Goal: Check status: Check status

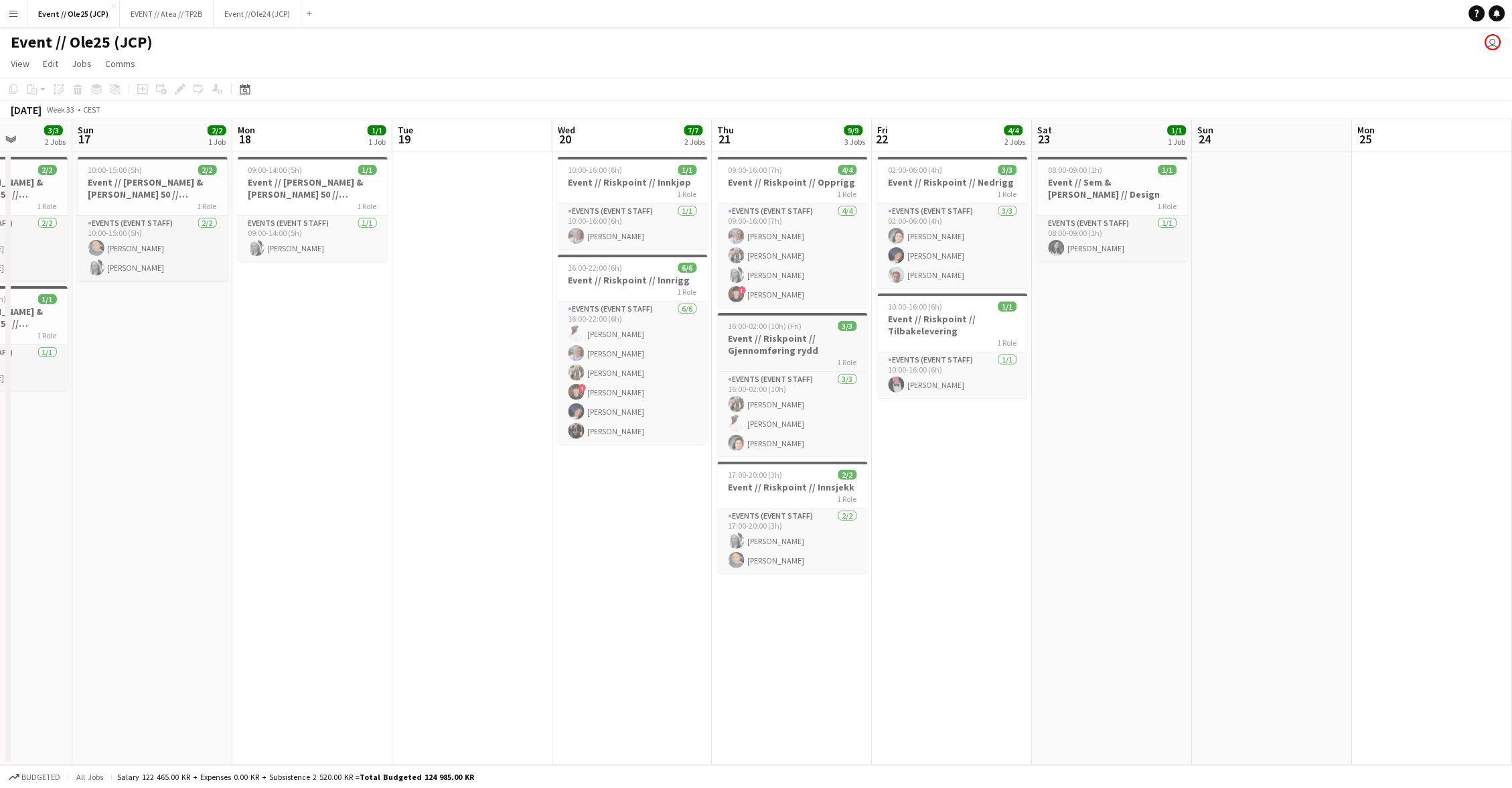
scroll to position [0, 402]
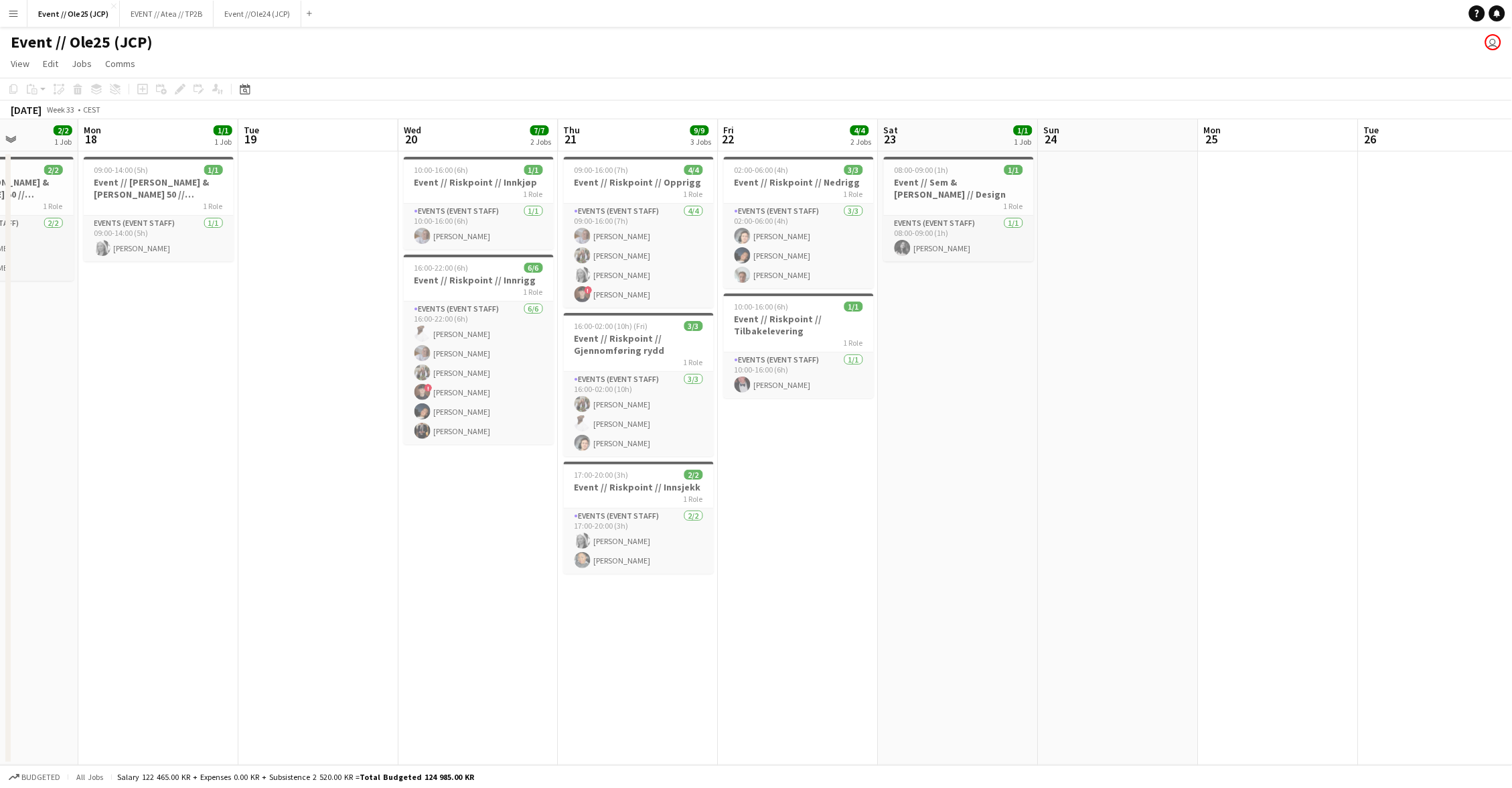
click at [244, 247] on app-date-cell at bounding box center [319, 458] width 160 height 614
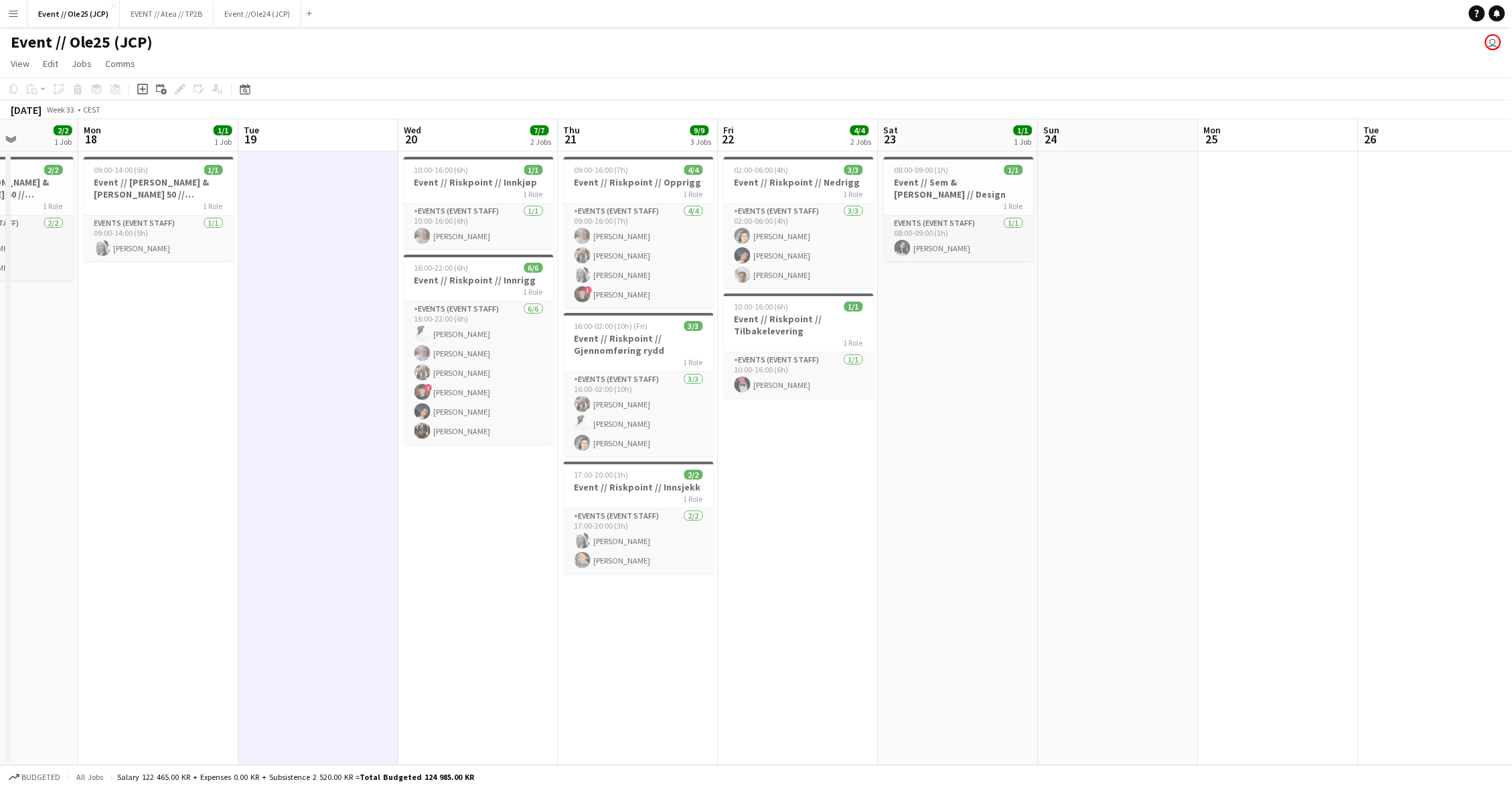
click at [989, 274] on app-date-cell "08:00-09:00 (1h) 1/1 Event // Sem & [PERSON_NAME] // Design 1 Role Events (Even…" at bounding box center [959, 458] width 160 height 614
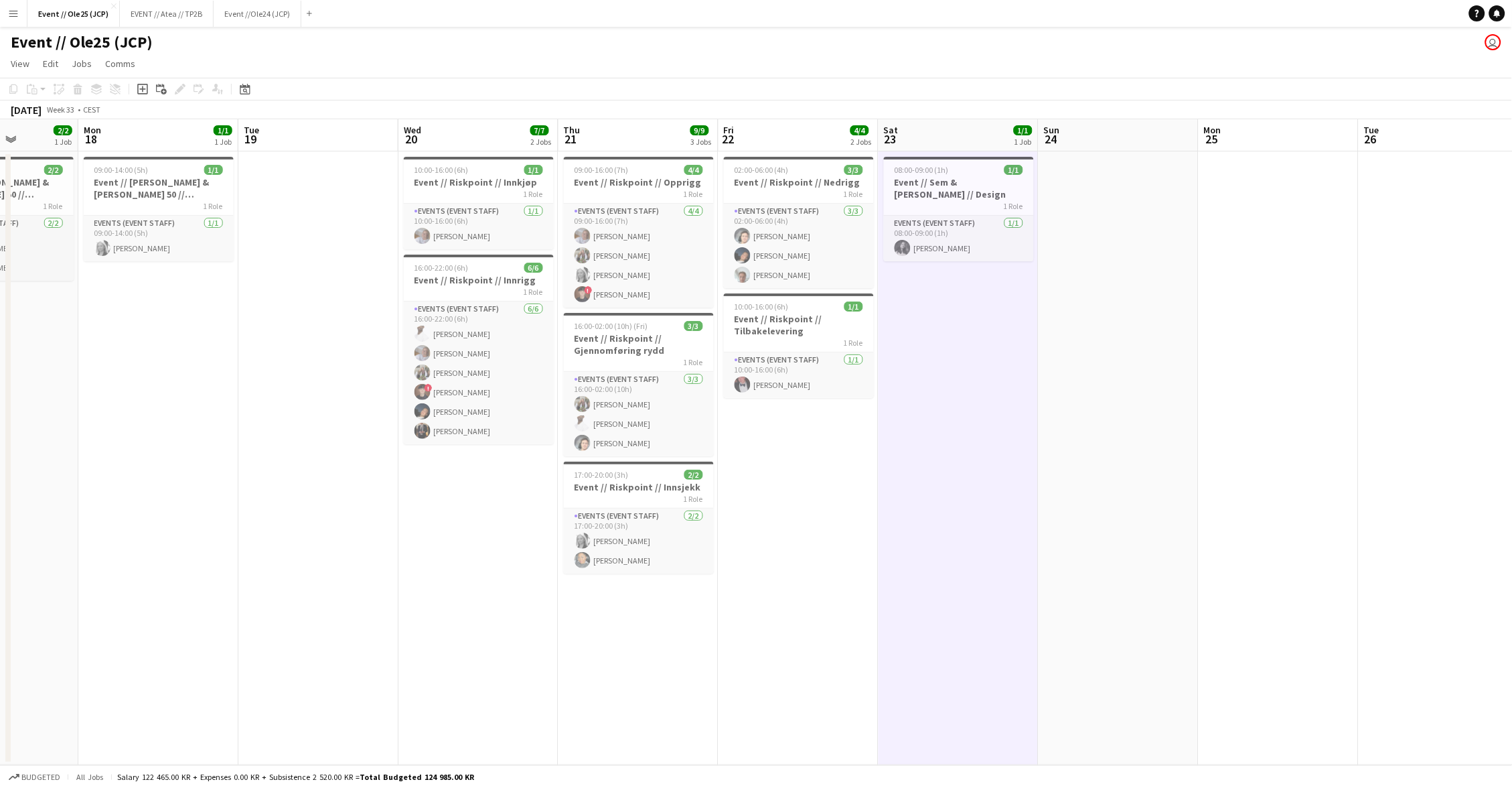
click at [1121, 279] on app-date-cell at bounding box center [1119, 458] width 160 height 614
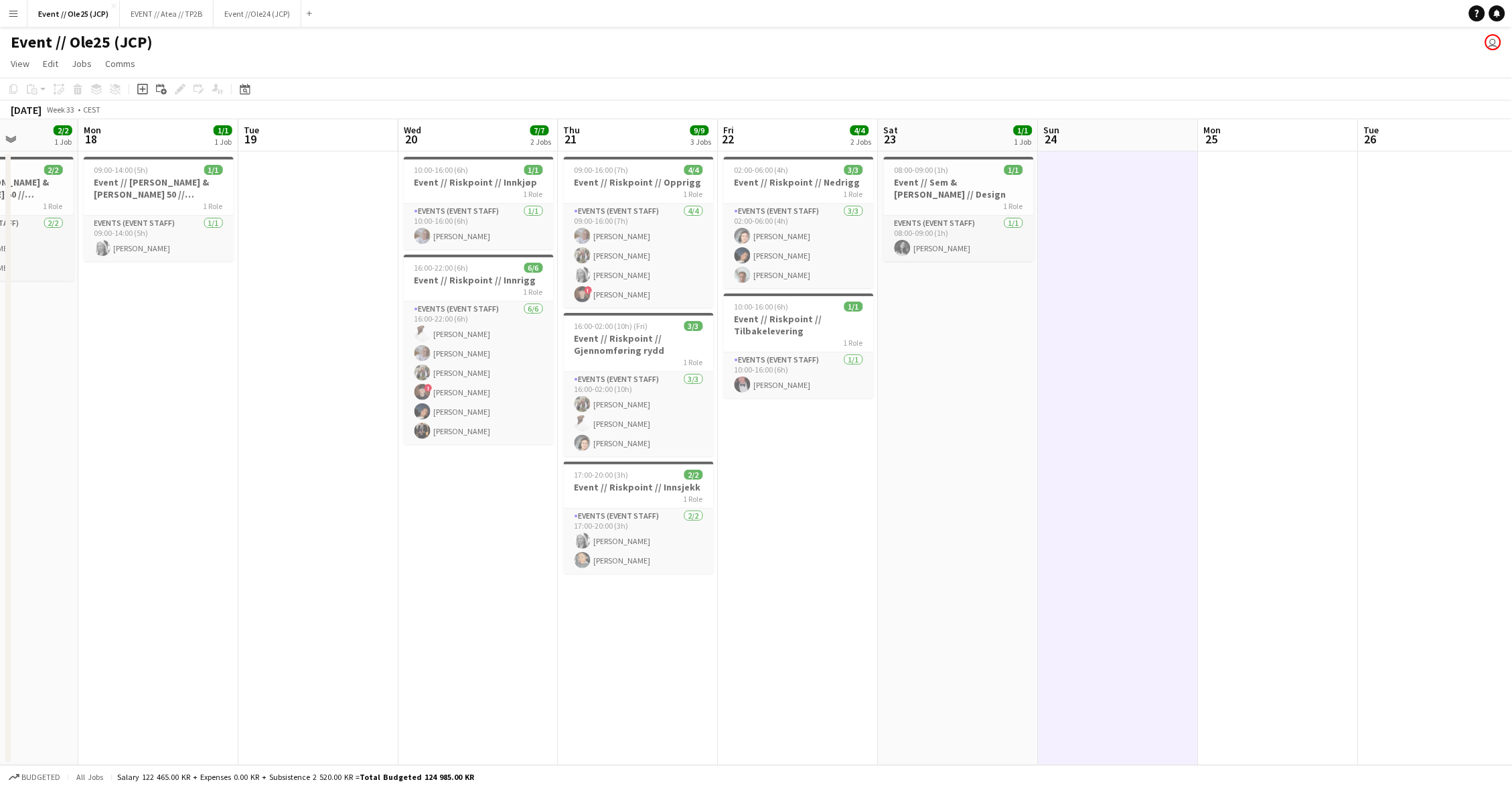
click at [1226, 288] on app-date-cell at bounding box center [1279, 458] width 160 height 614
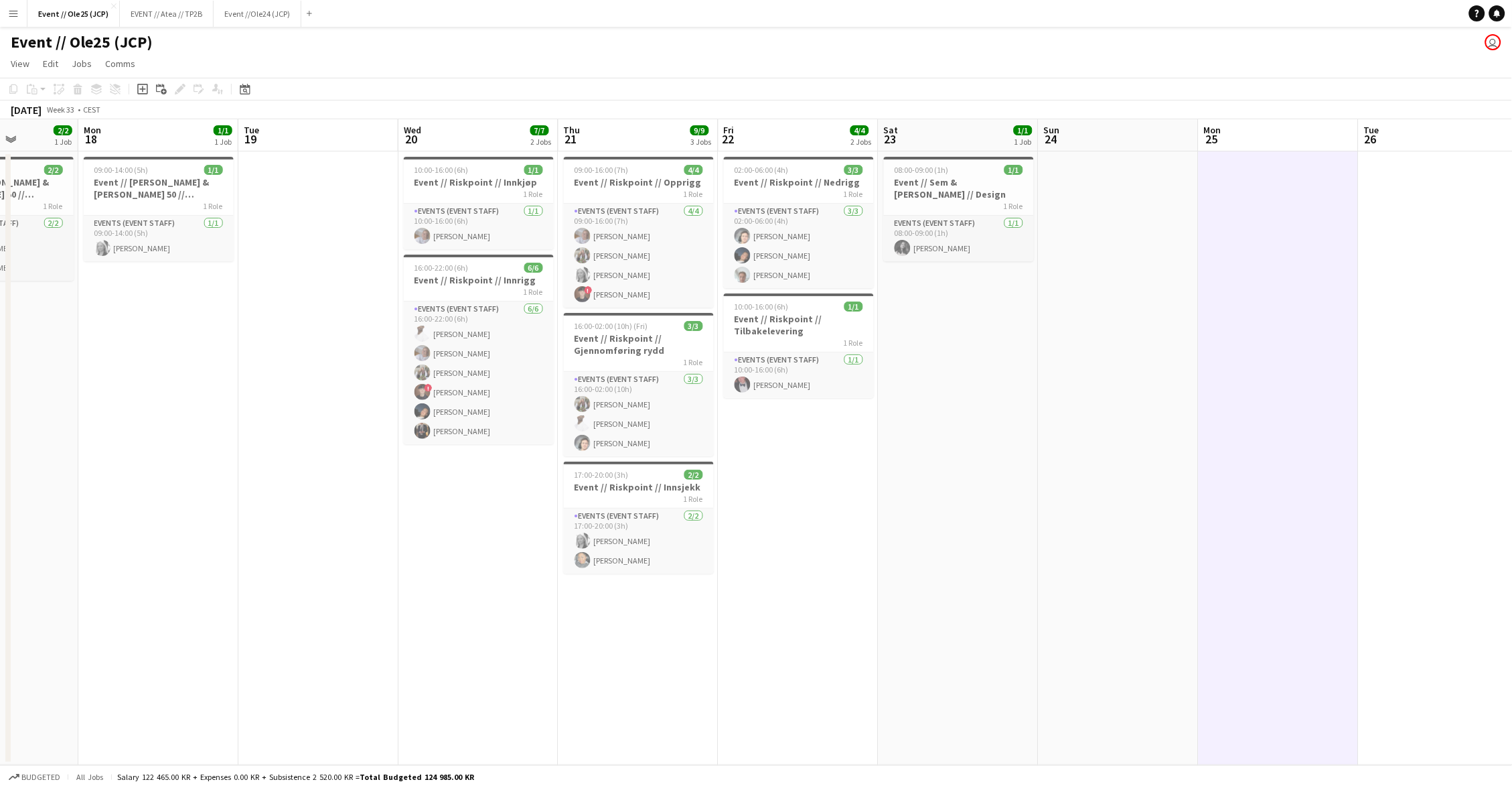
click at [380, 309] on app-date-cell at bounding box center [319, 458] width 160 height 614
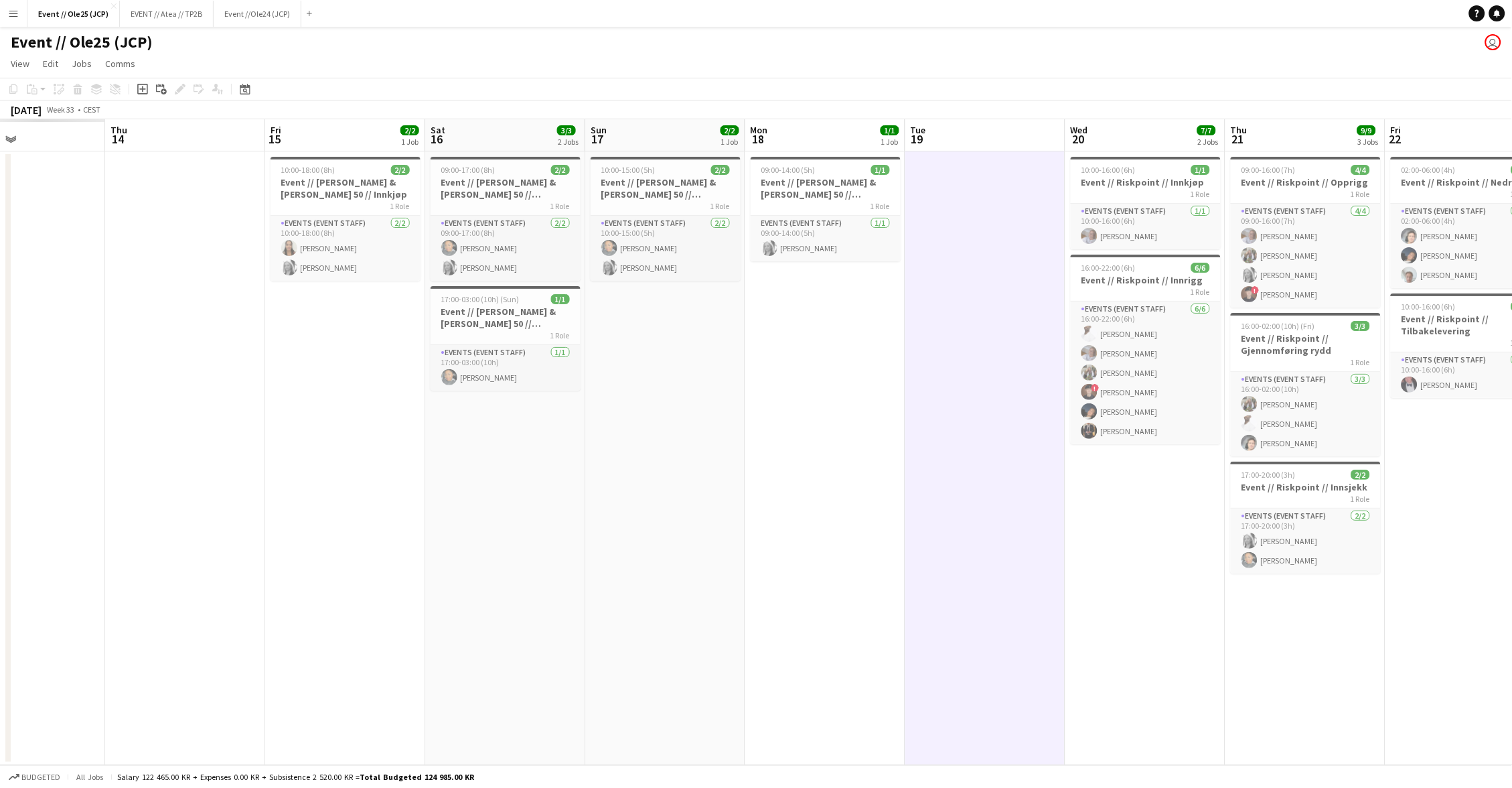
scroll to position [0, 350]
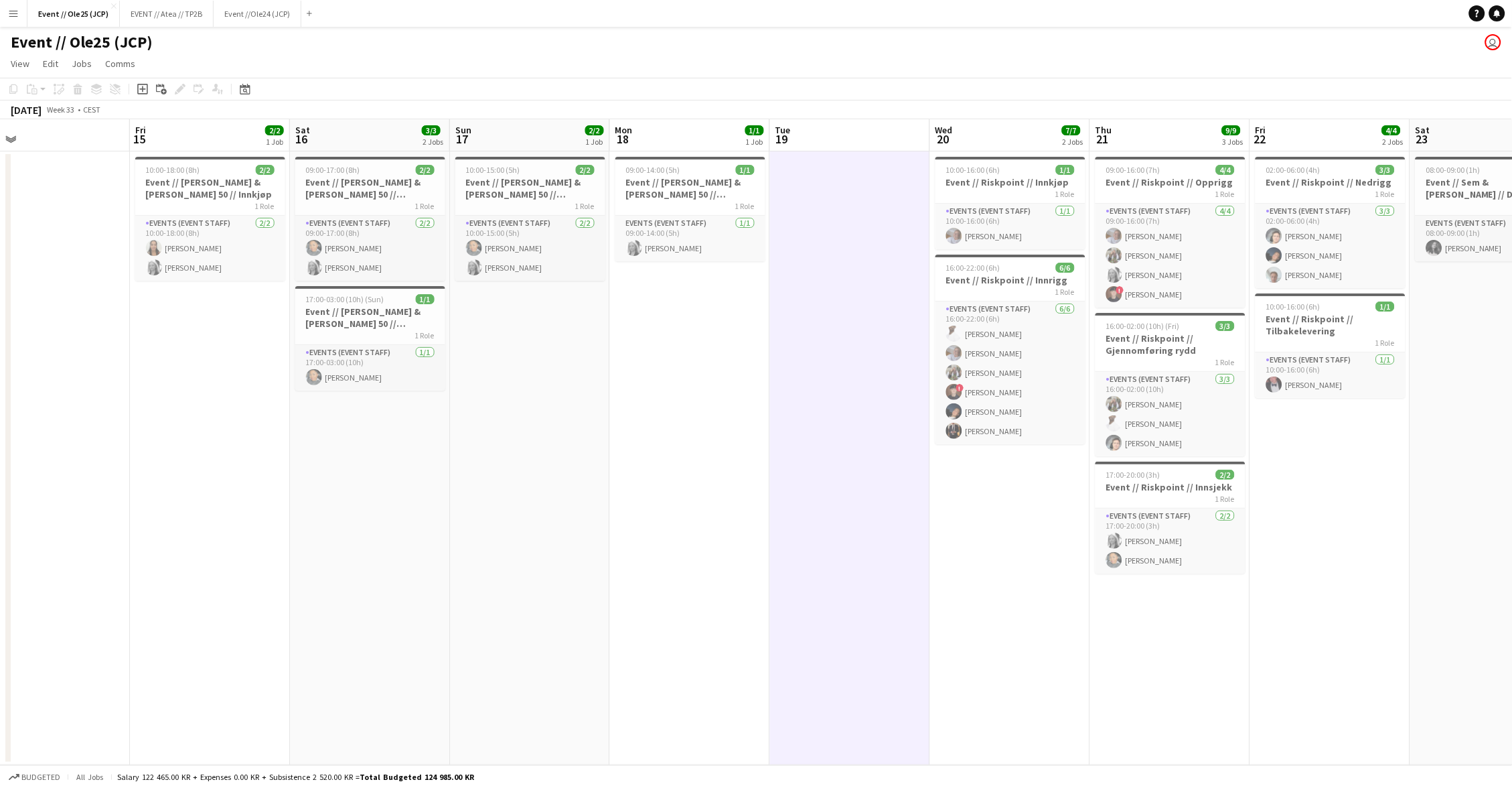
click at [260, 316] on app-date-cell "10:00-18:00 (8h) 2/2 Event // [PERSON_NAME] & [PERSON_NAME] 50 // Innkjøp 1 Rol…" at bounding box center [210, 458] width 160 height 614
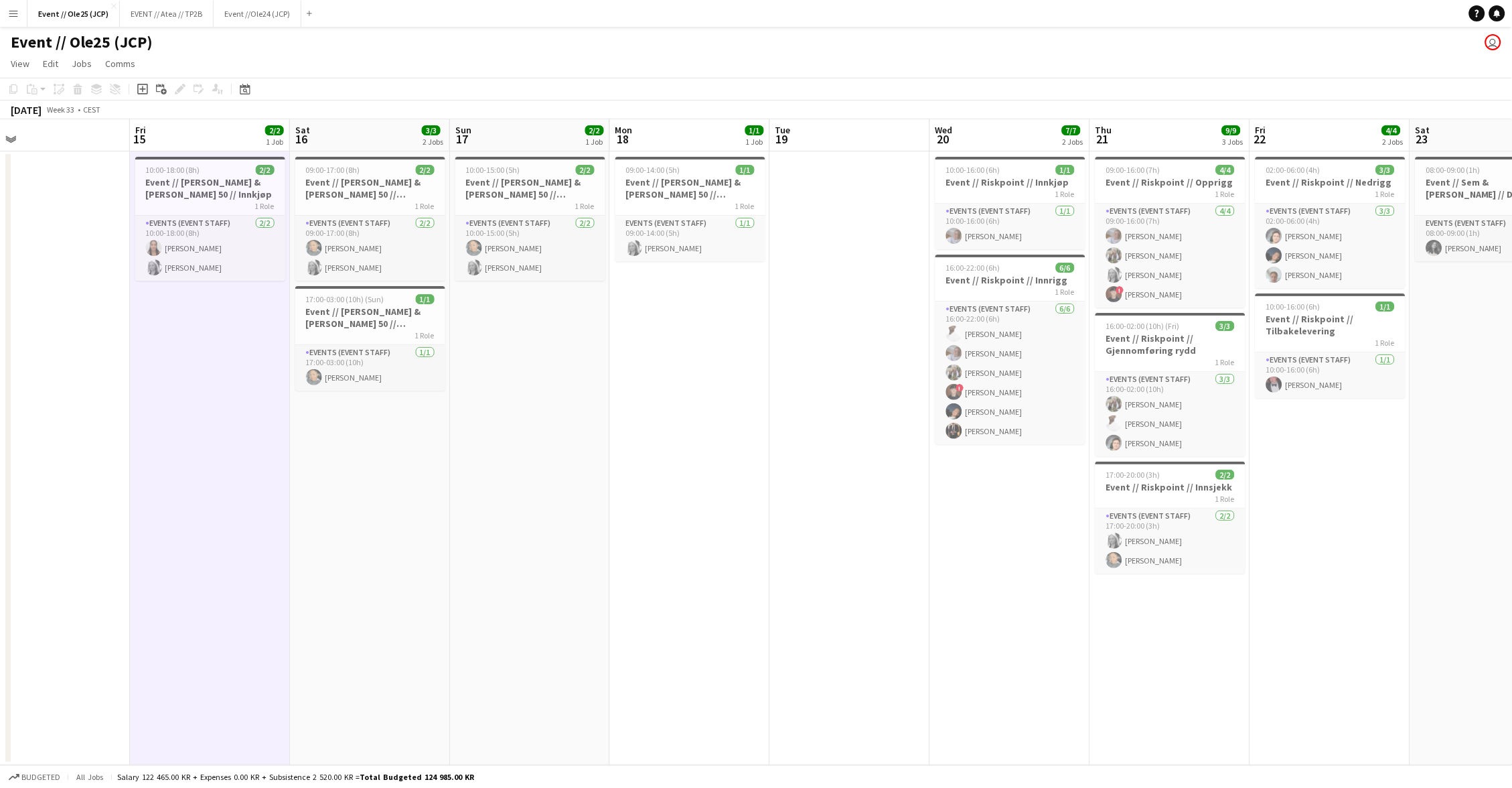
drag, startPoint x: 399, startPoint y: 445, endPoint x: 443, endPoint y: 435, distance: 45.1
click at [399, 445] on app-date-cell "09:00-17:00 (8h) 2/2 Event // [PERSON_NAME] & [PERSON_NAME] 50 // Opprigg 1 Rol…" at bounding box center [370, 458] width 160 height 614
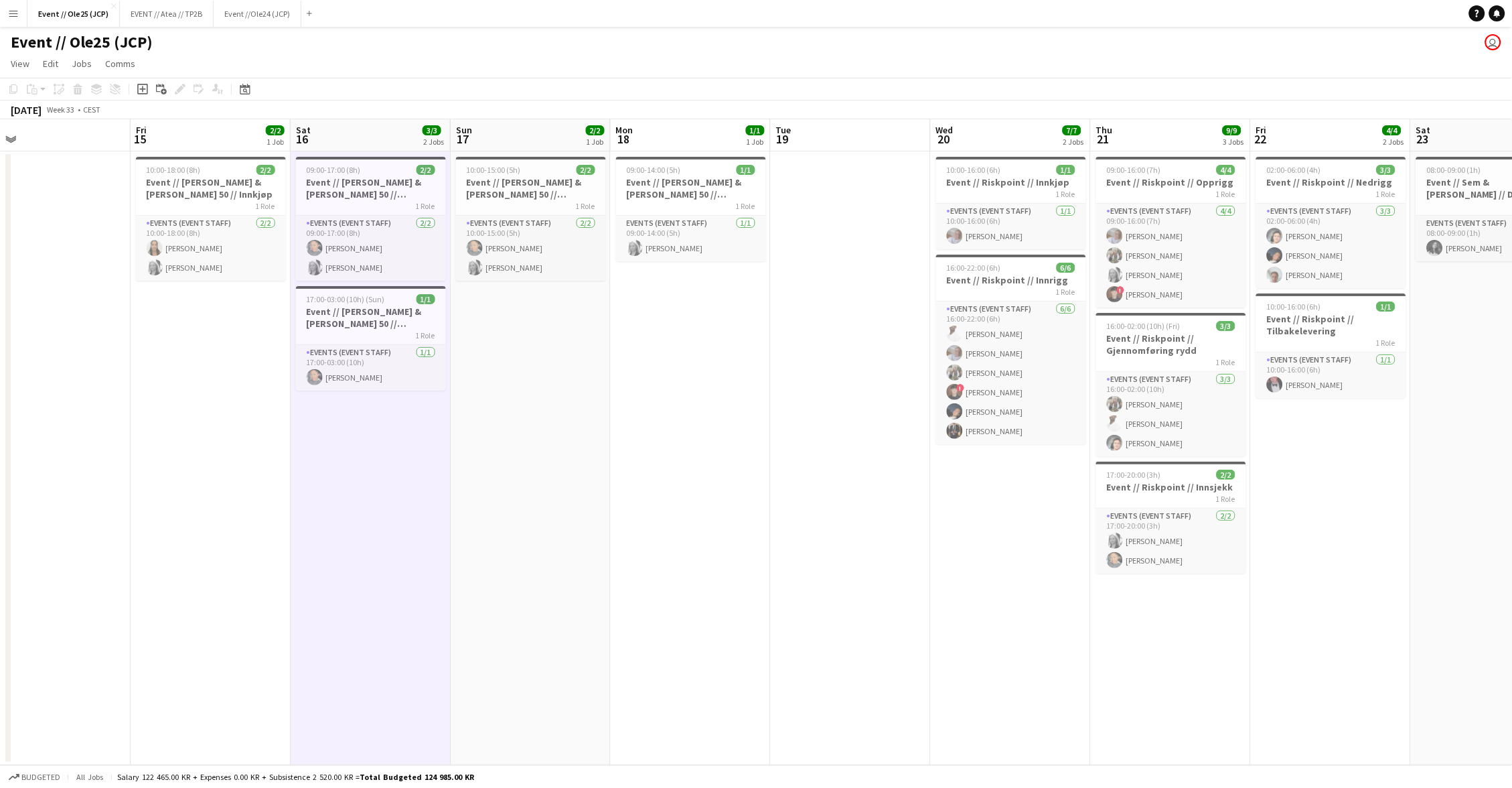
click at [492, 421] on app-date-cell "10:00-15:00 (5h) 2/2 Event // [PERSON_NAME] & [PERSON_NAME] 50 // Nedrigg + til…" at bounding box center [531, 458] width 160 height 614
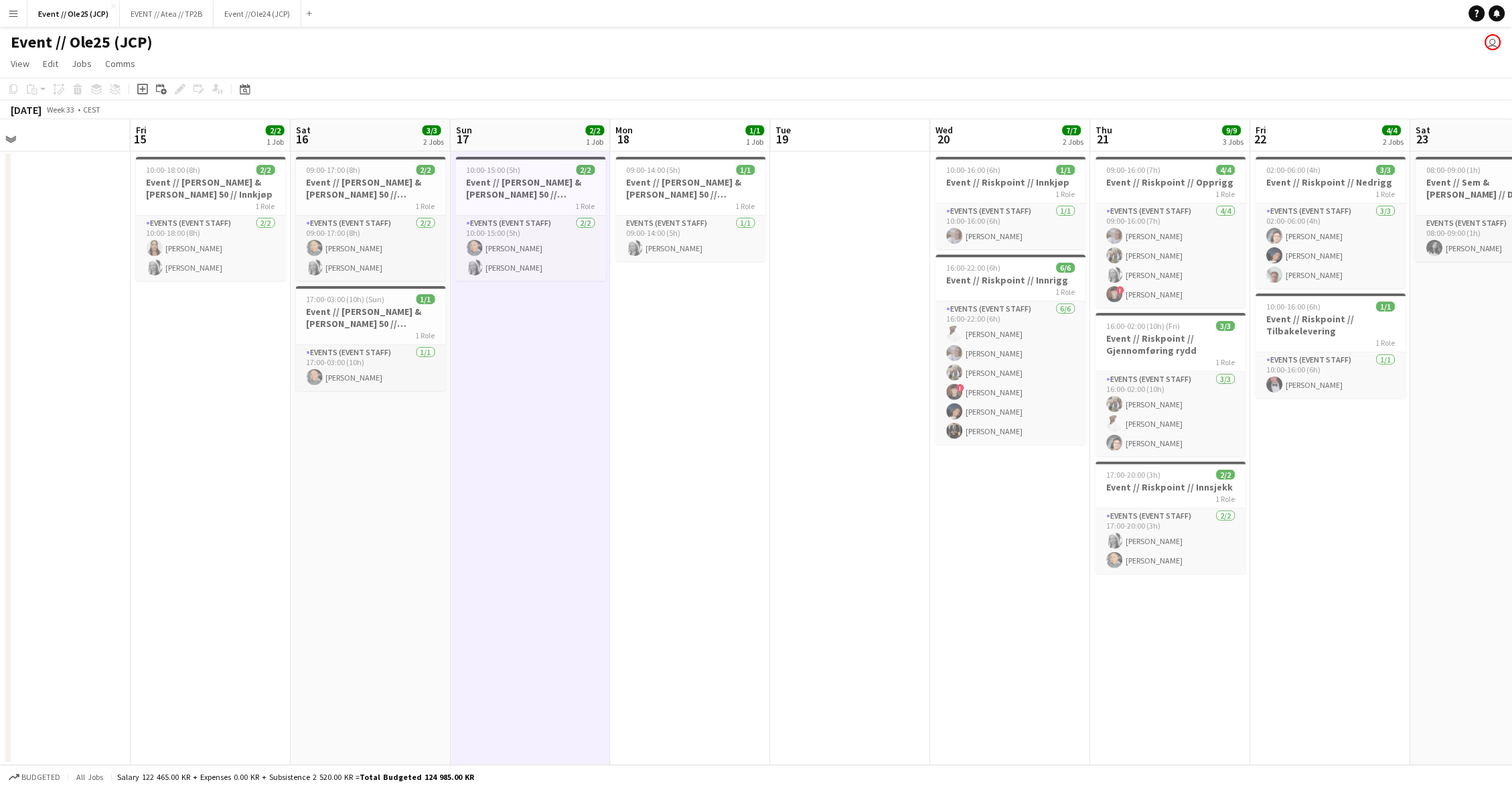
click at [680, 422] on app-date-cell "09:00-14:00 (5h) 1/1 Event // [PERSON_NAME] & [PERSON_NAME] 50 // Tilbakeleveri…" at bounding box center [691, 458] width 160 height 614
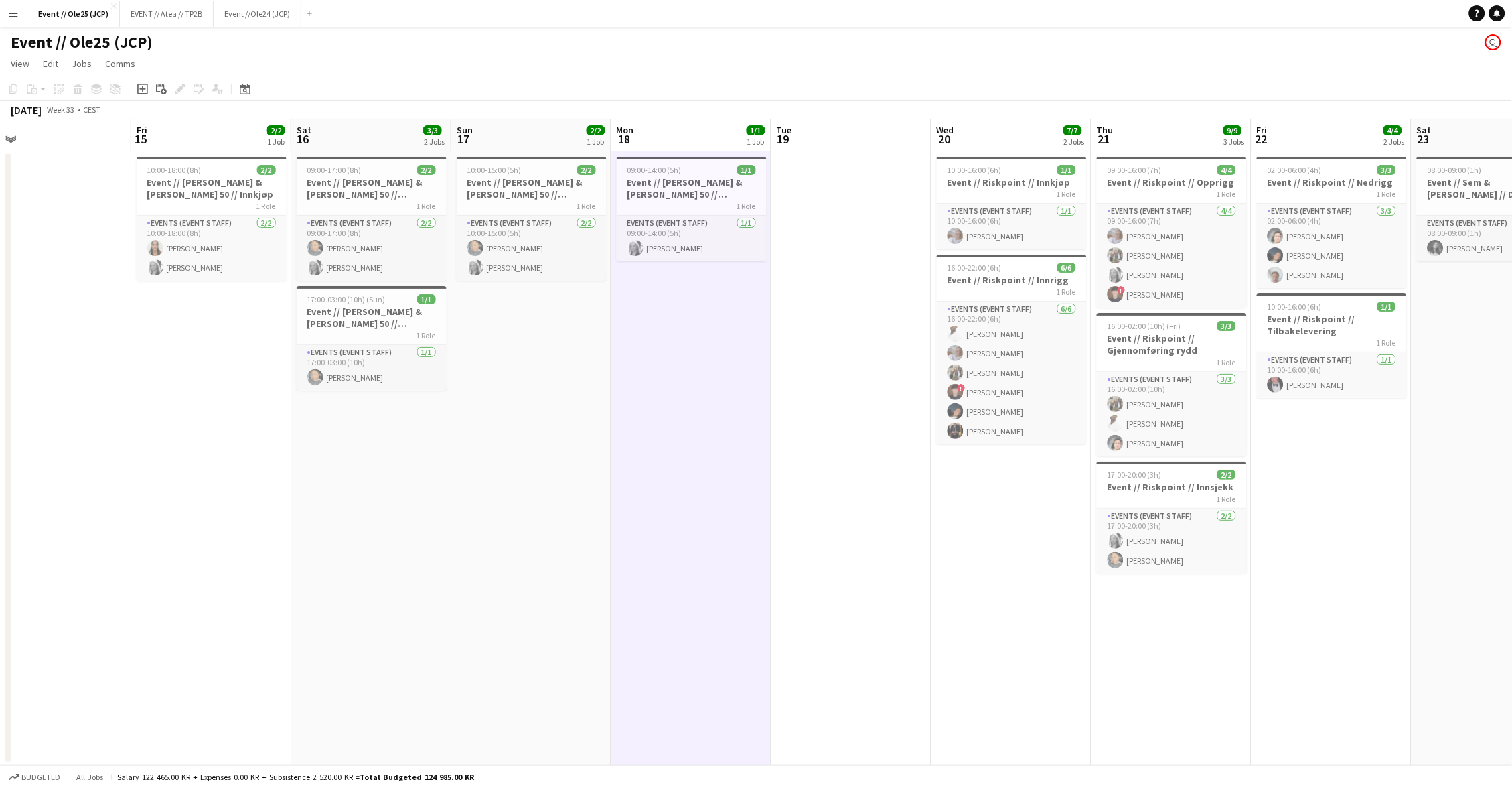
click at [829, 417] on app-date-cell at bounding box center [852, 458] width 160 height 614
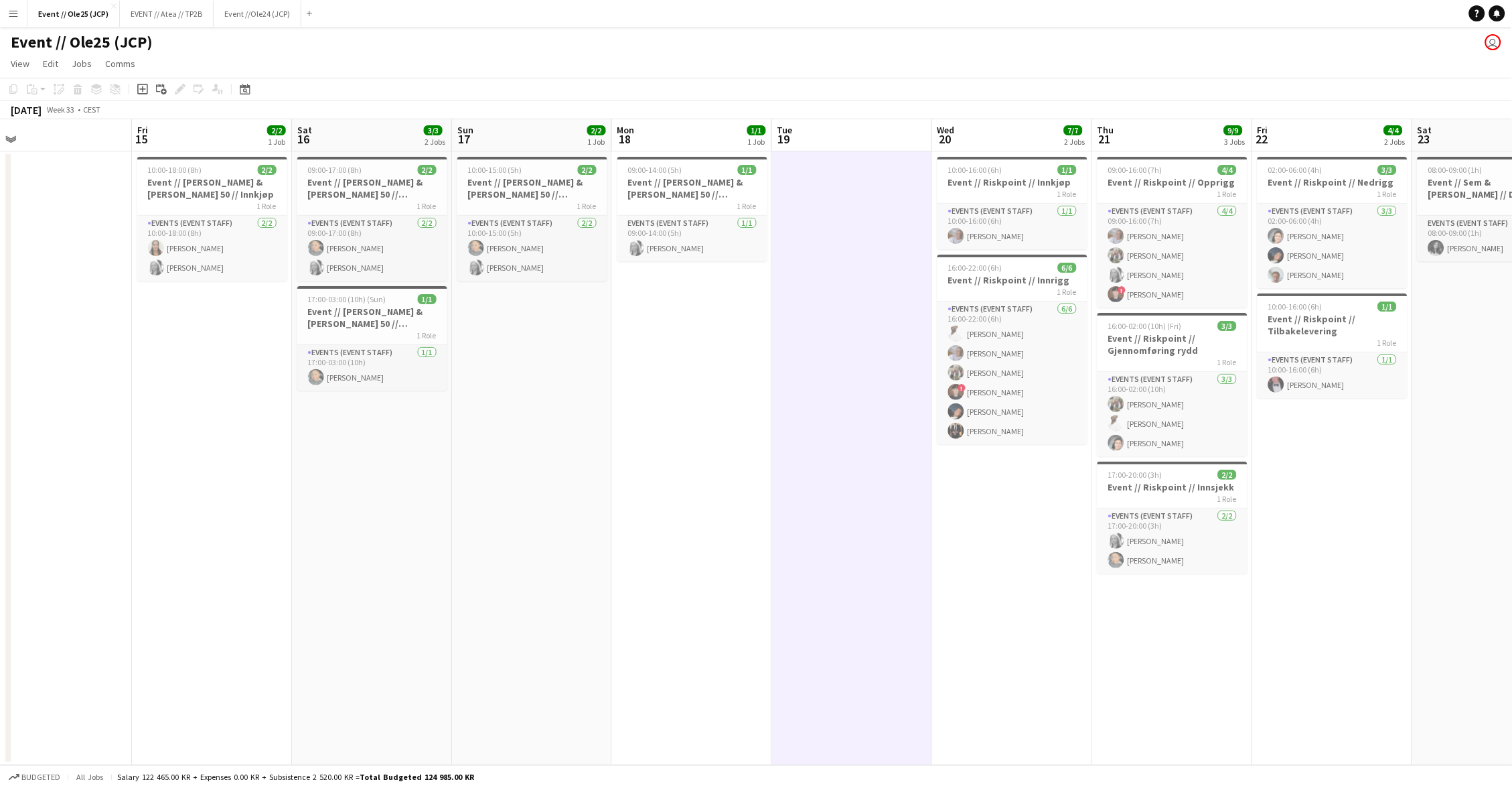
click at [965, 530] on app-date-cell "10:00-16:00 (6h) 1/1 Event // Riskpoint // Innkjøp 1 Role Events (Event Staff) …" at bounding box center [1013, 458] width 160 height 614
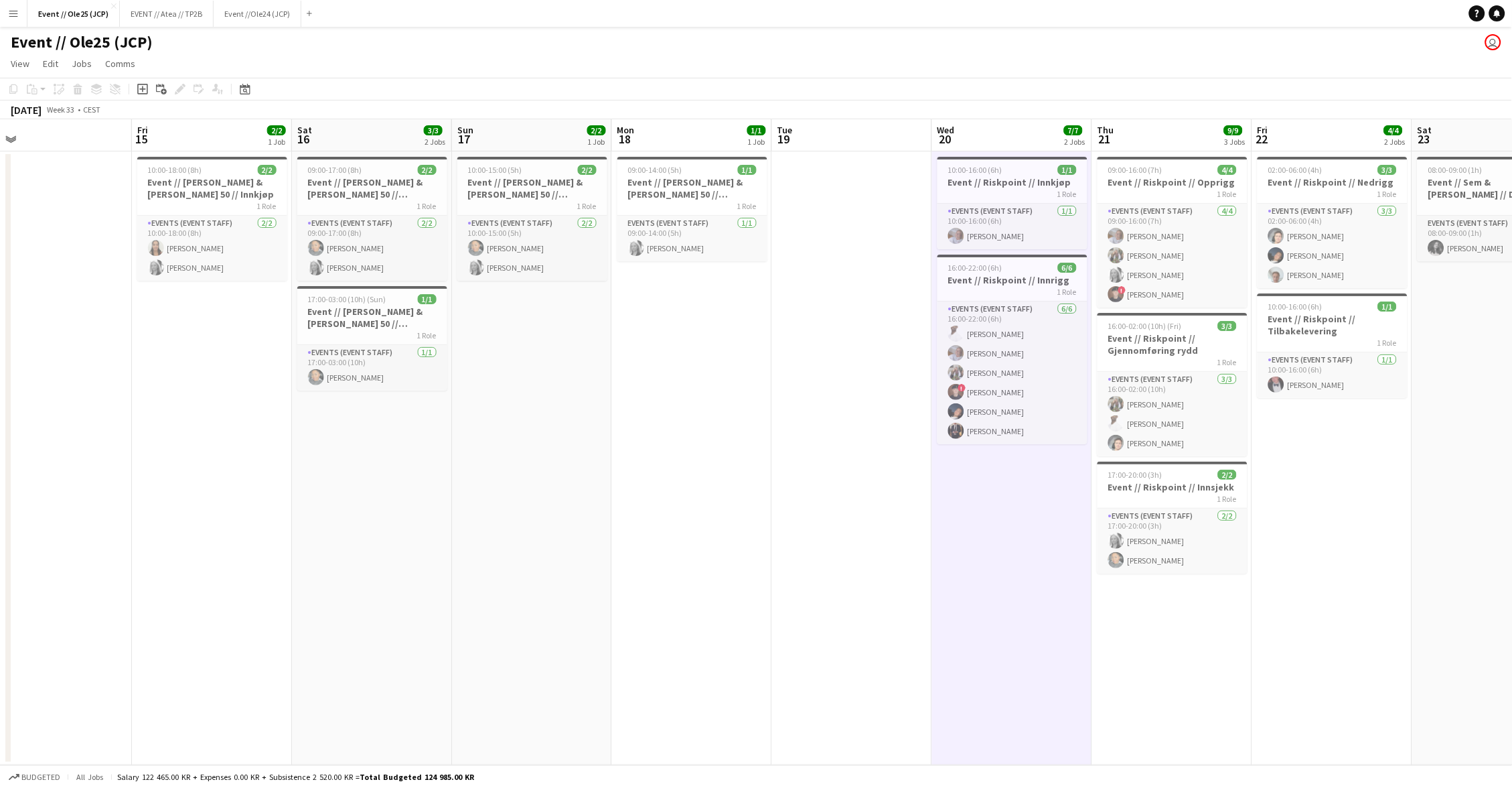
drag, startPoint x: 1191, startPoint y: 636, endPoint x: 1261, endPoint y: 619, distance: 72.0
click at [1191, 636] on app-date-cell "09:00-16:00 (7h) 4/4 Event // Riskpoint // Opprigg 1 Role Events (Event Staff) …" at bounding box center [1172, 458] width 160 height 614
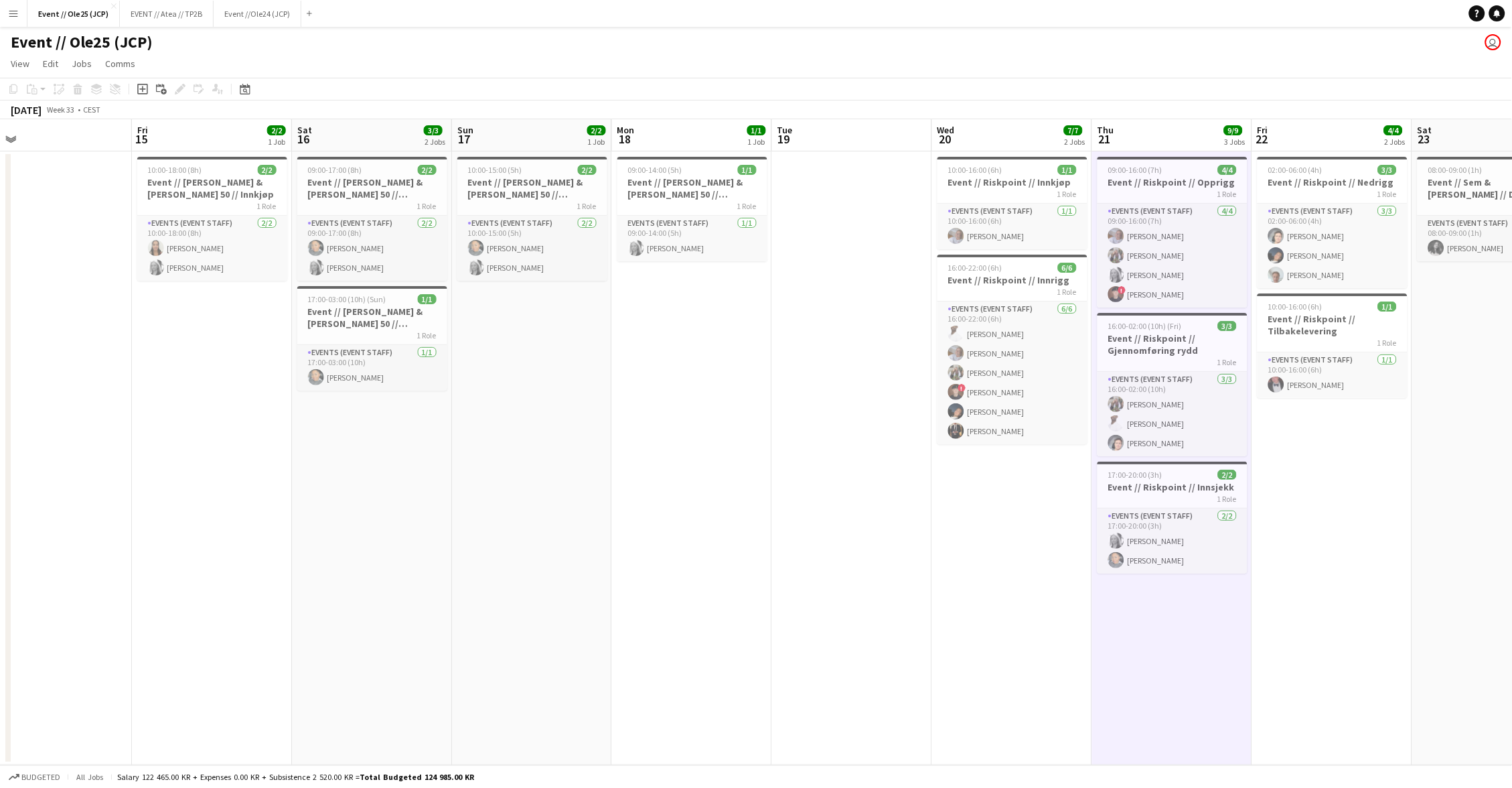
drag, startPoint x: 1297, startPoint y: 582, endPoint x: 1392, endPoint y: 573, distance: 95.4
click at [1312, 579] on app-calendar-viewport "Tue 12 Wed 13 1/1 1 Job Thu 14 Fri 15 2/2 1 Job Sat 16 3/3 2 Jobs Sun 17 2/2 1 …" at bounding box center [756, 442] width 1512 height 646
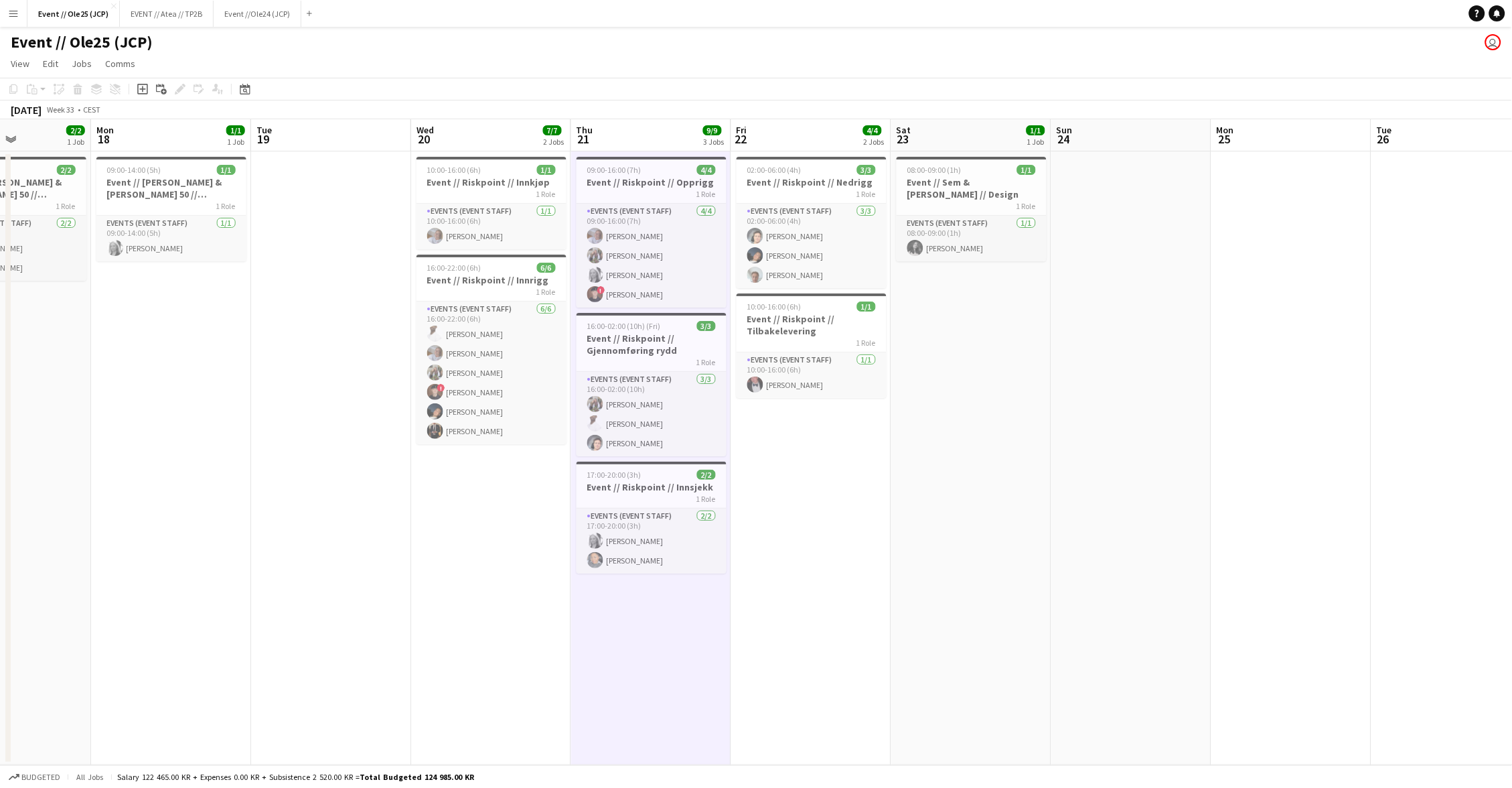
drag, startPoint x: 760, startPoint y: 479, endPoint x: 795, endPoint y: 476, distance: 35.1
click at [760, 479] on app-date-cell "02:00-06:00 (4h) 3/3 Event // Riskpoint // Nedrigg 1 Role Events (Event Staff) …" at bounding box center [812, 458] width 160 height 614
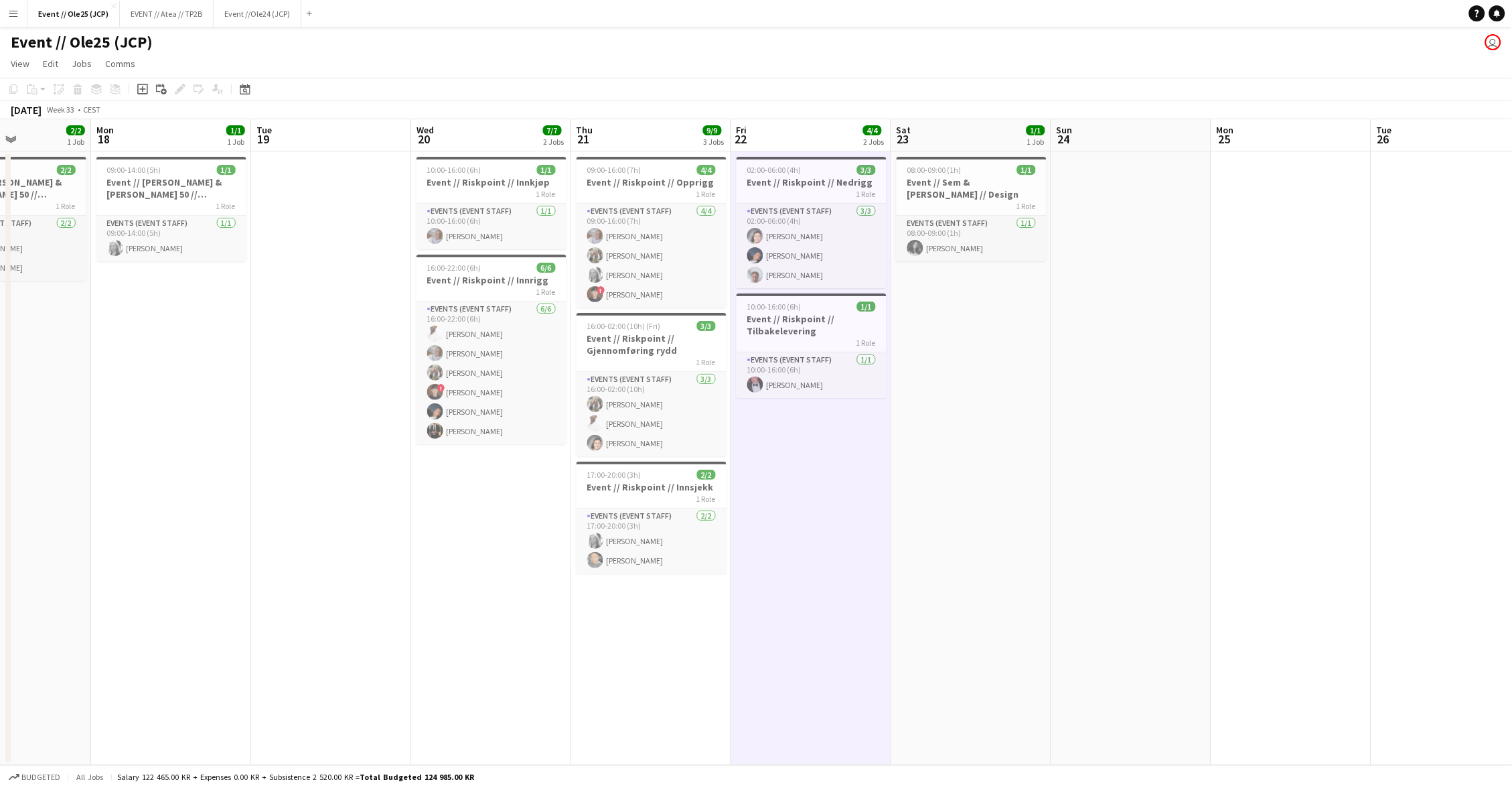
scroll to position [0, 388]
click at [961, 460] on app-date-cell "08:00-09:00 (1h) 1/1 Event // Sem & [PERSON_NAME] // Design 1 Role Events (Even…" at bounding box center [972, 458] width 160 height 614
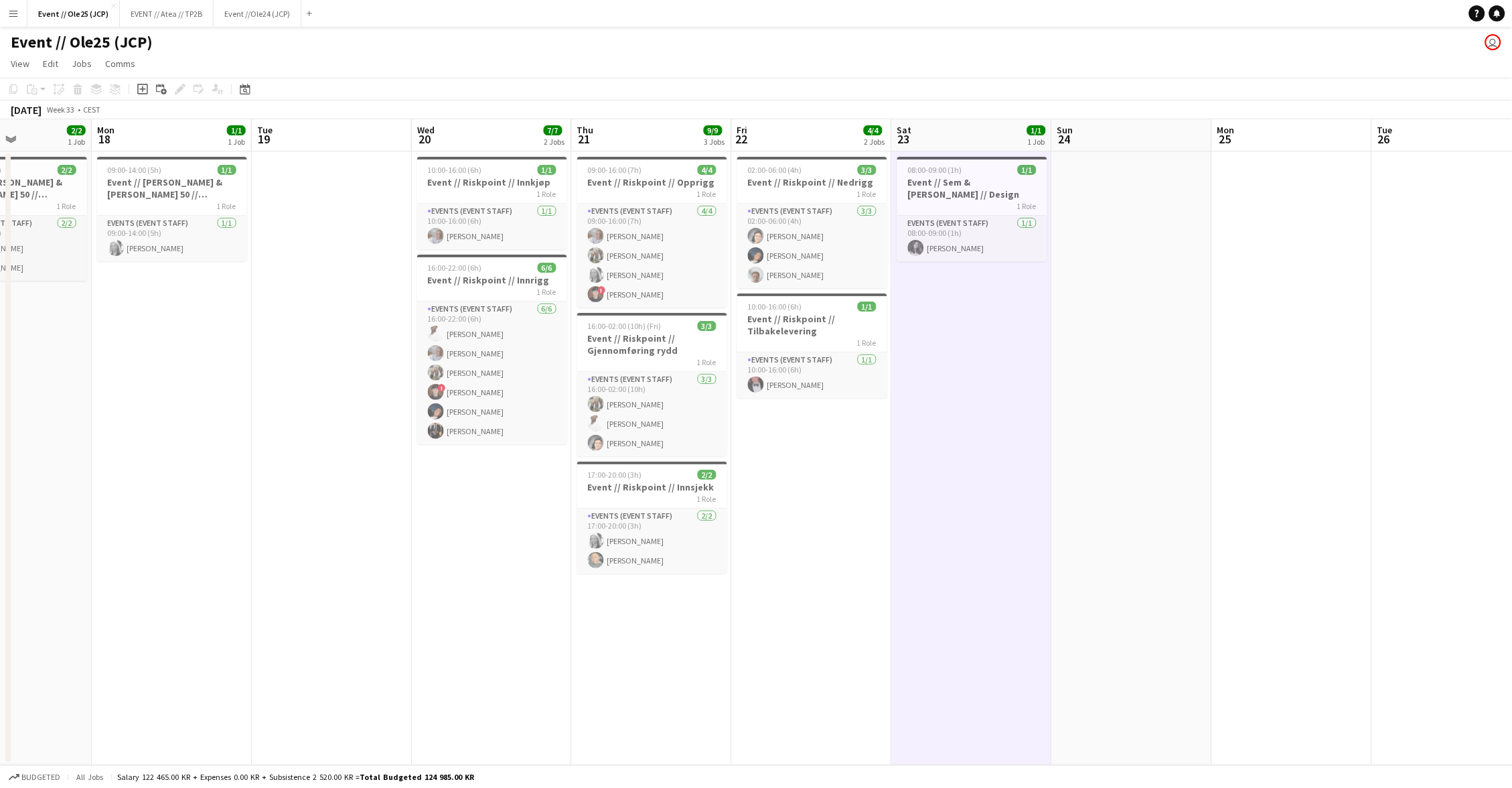
click at [1138, 462] on app-date-cell at bounding box center [1132, 458] width 160 height 614
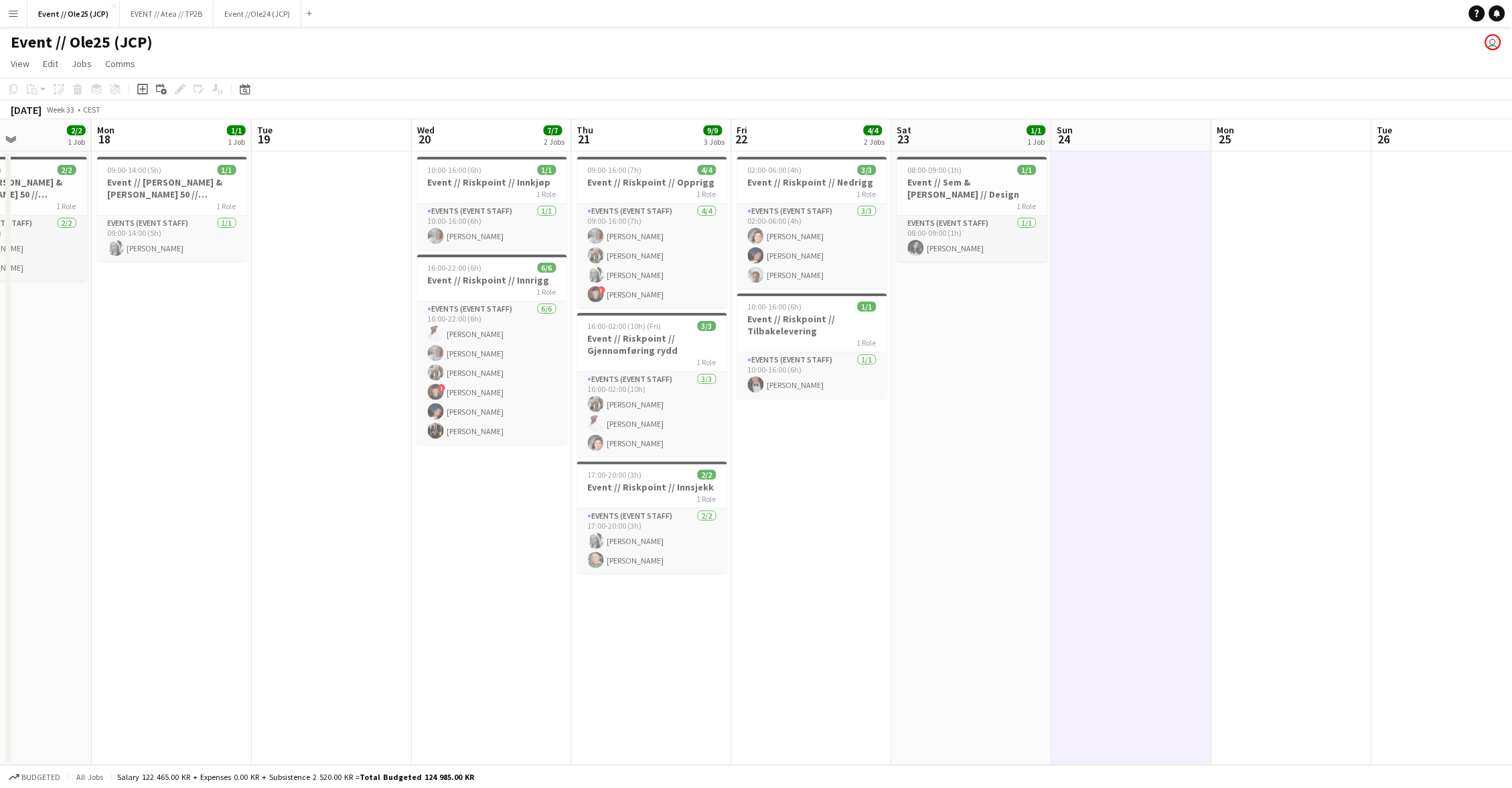
click at [1264, 454] on app-date-cell at bounding box center [1293, 458] width 160 height 614
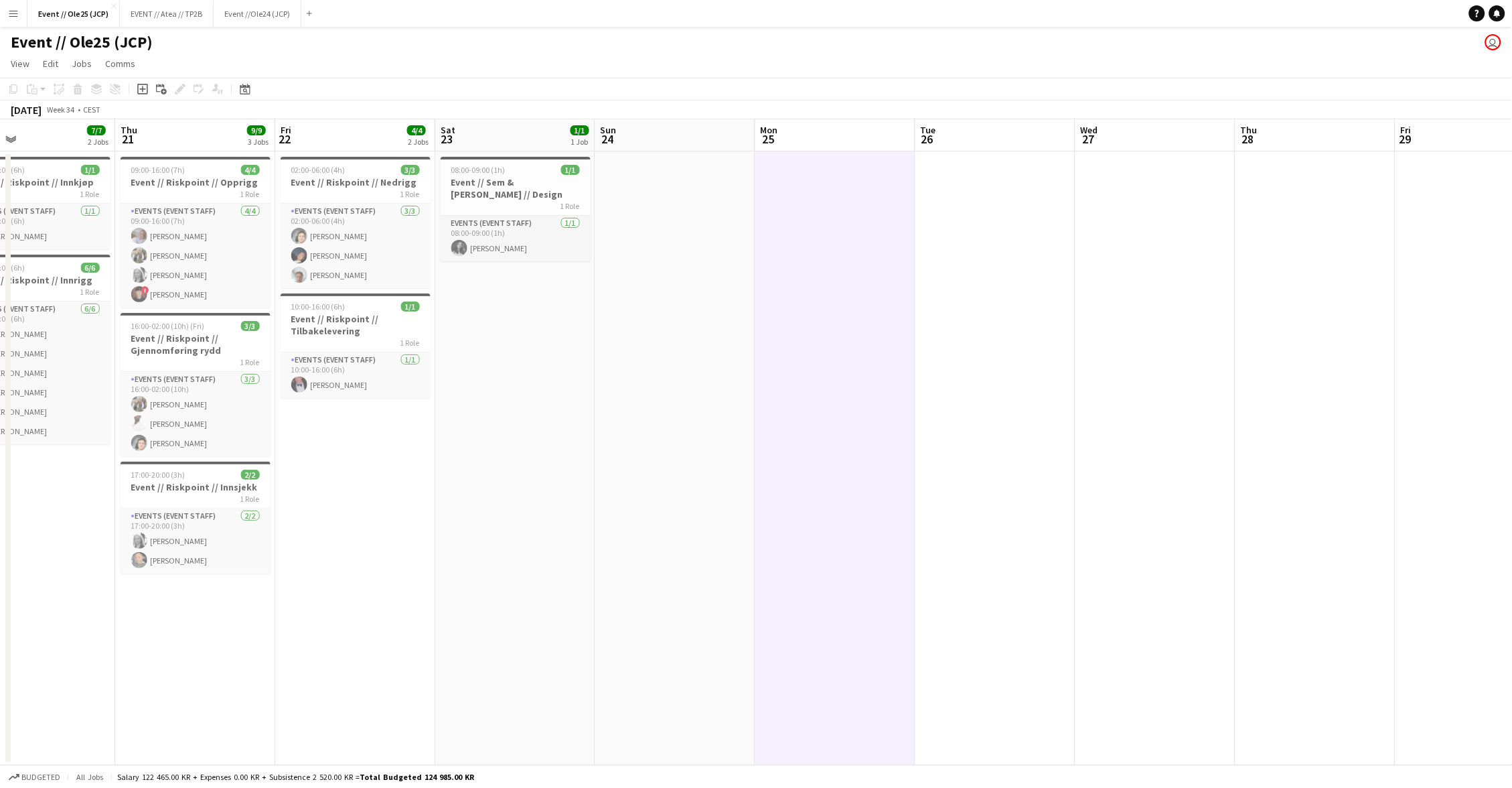
click at [1053, 439] on app-date-cell at bounding box center [996, 458] width 160 height 614
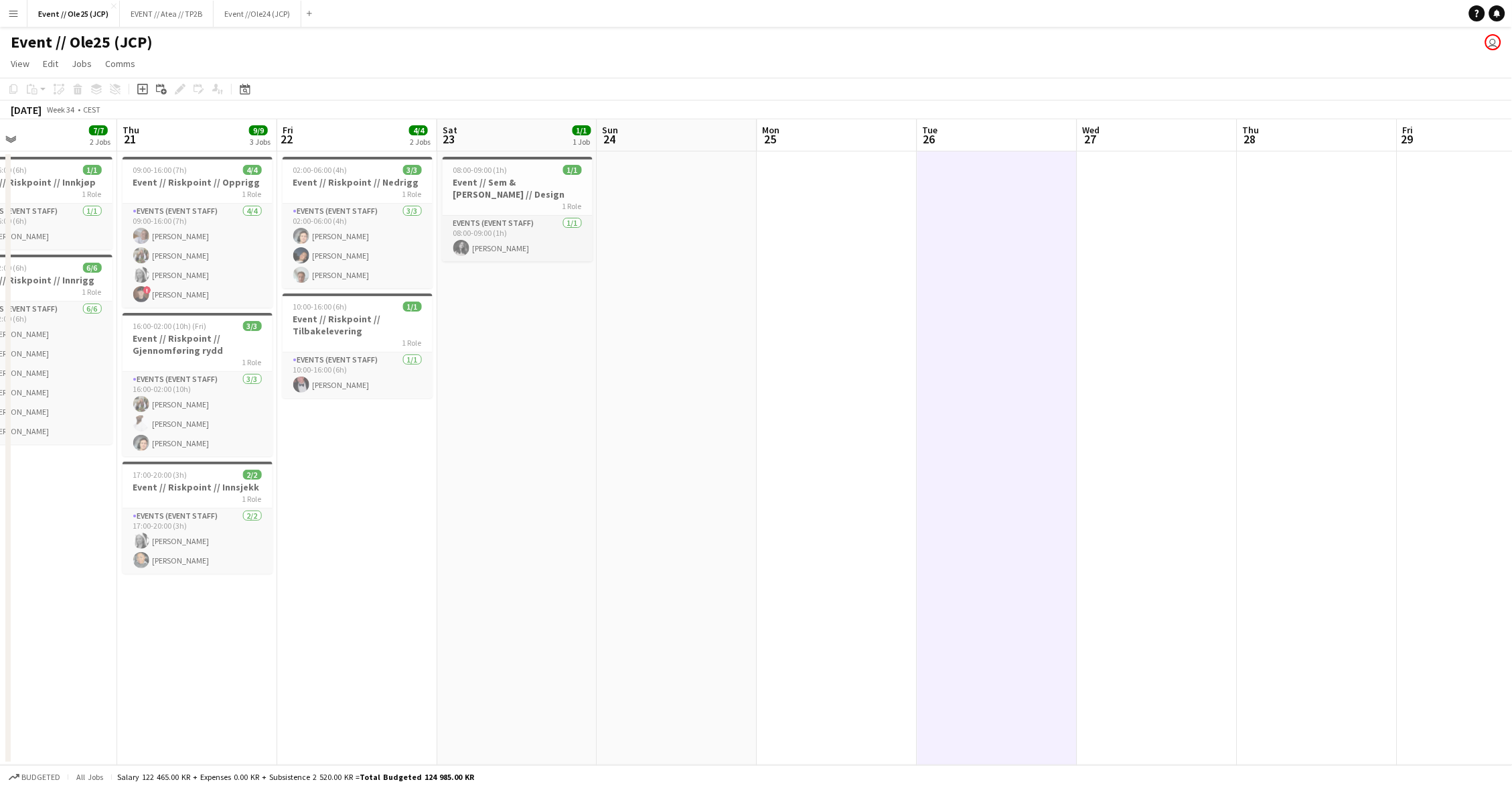
click at [1130, 429] on app-date-cell at bounding box center [1158, 458] width 160 height 614
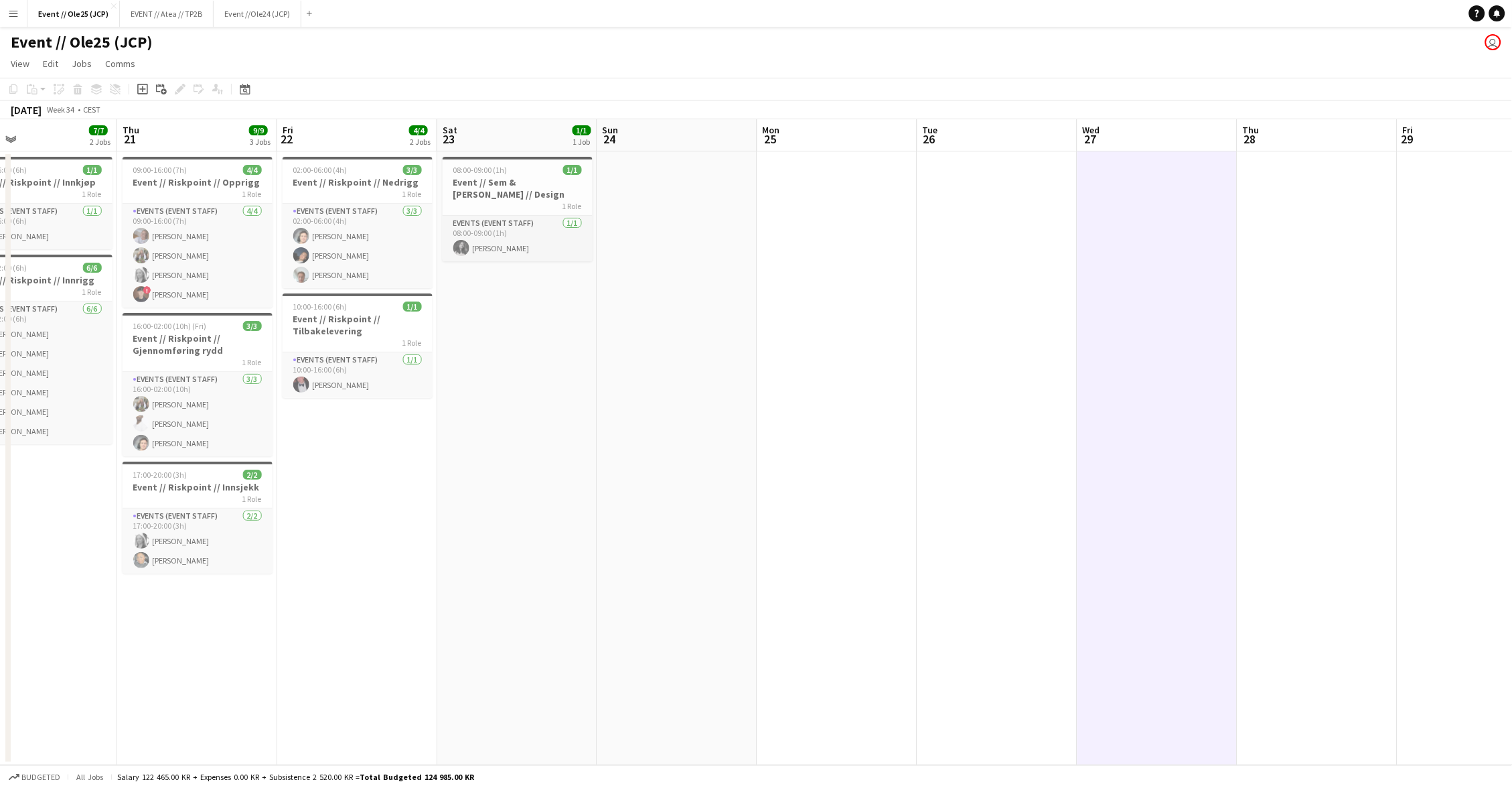
click at [1241, 426] on app-date-cell at bounding box center [1318, 458] width 160 height 614
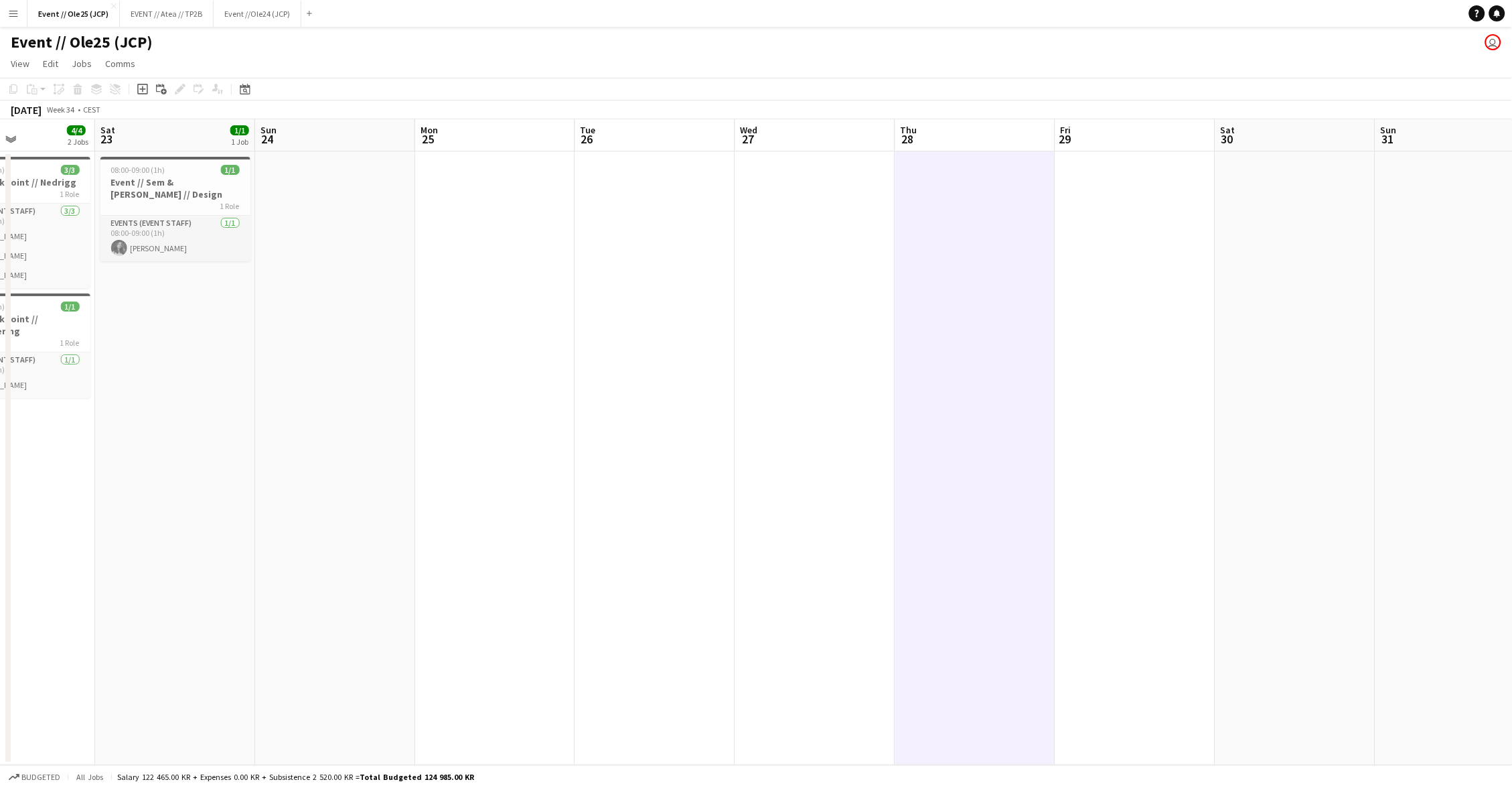
drag, startPoint x: 1163, startPoint y: 414, endPoint x: 1291, endPoint y: 408, distance: 128.1
click at [1163, 414] on app-date-cell at bounding box center [1136, 458] width 160 height 614
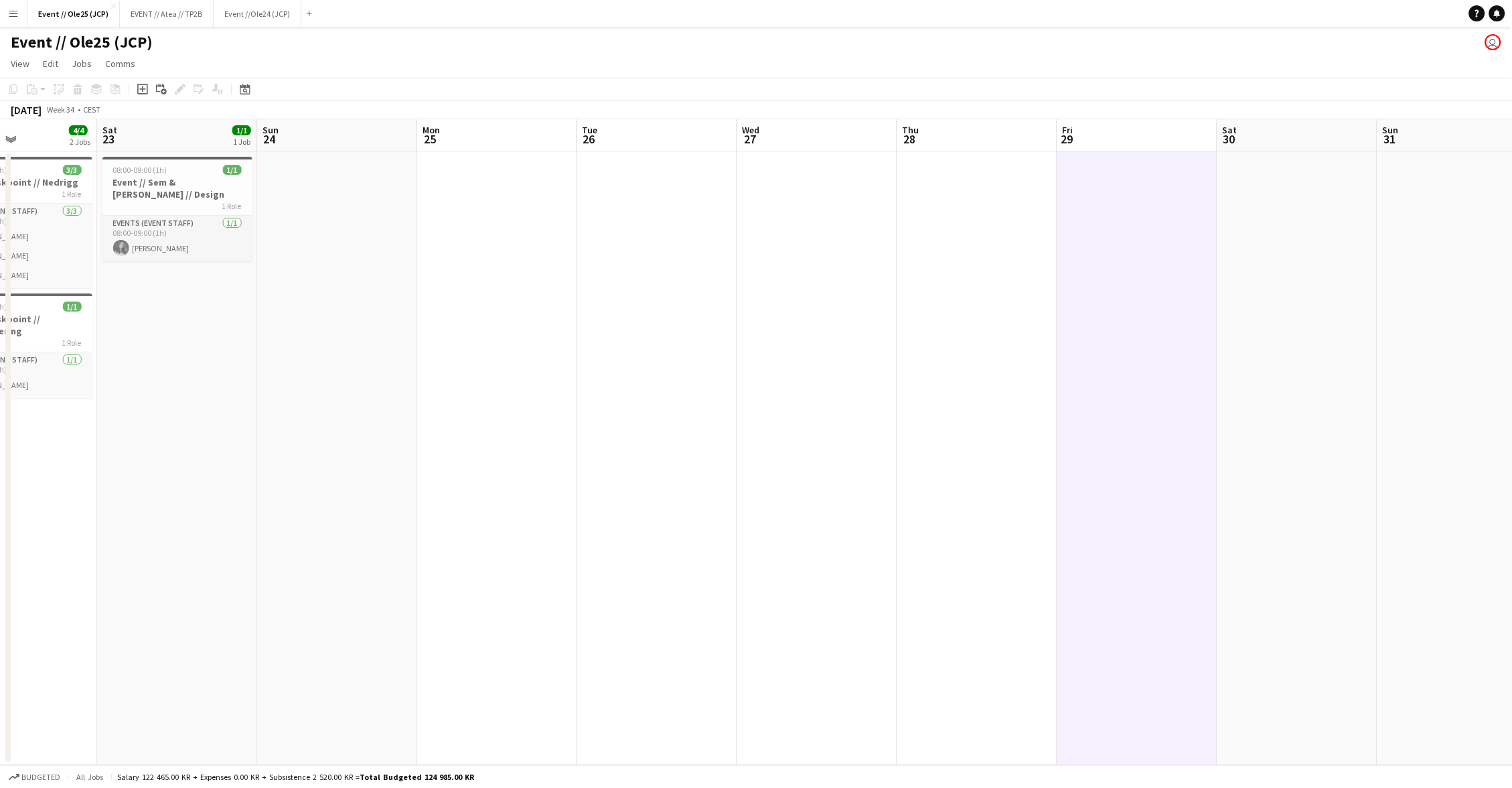
click at [1291, 407] on app-date-cell at bounding box center [1298, 458] width 160 height 614
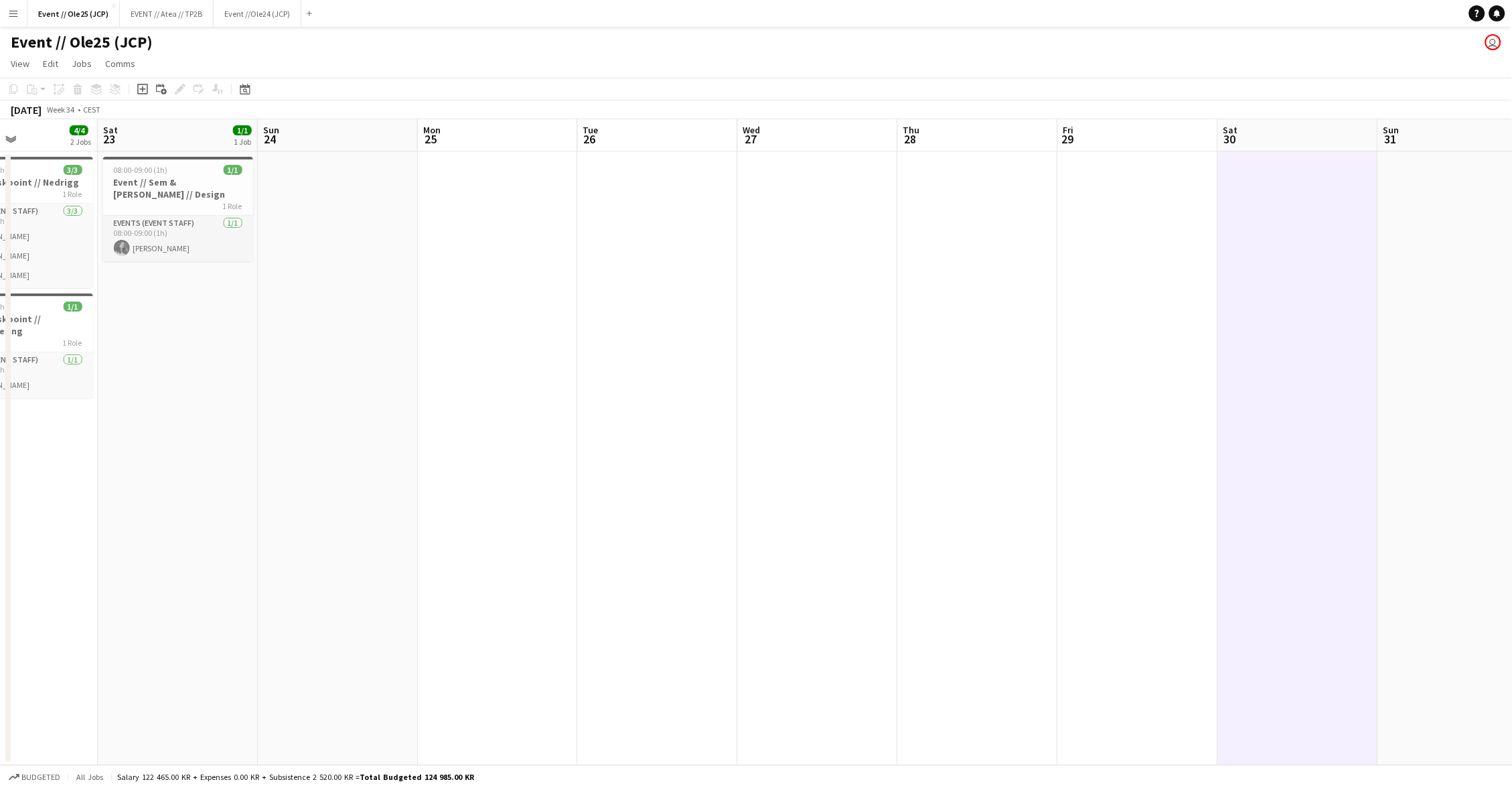
click at [1425, 402] on app-date-cell at bounding box center [1459, 458] width 160 height 614
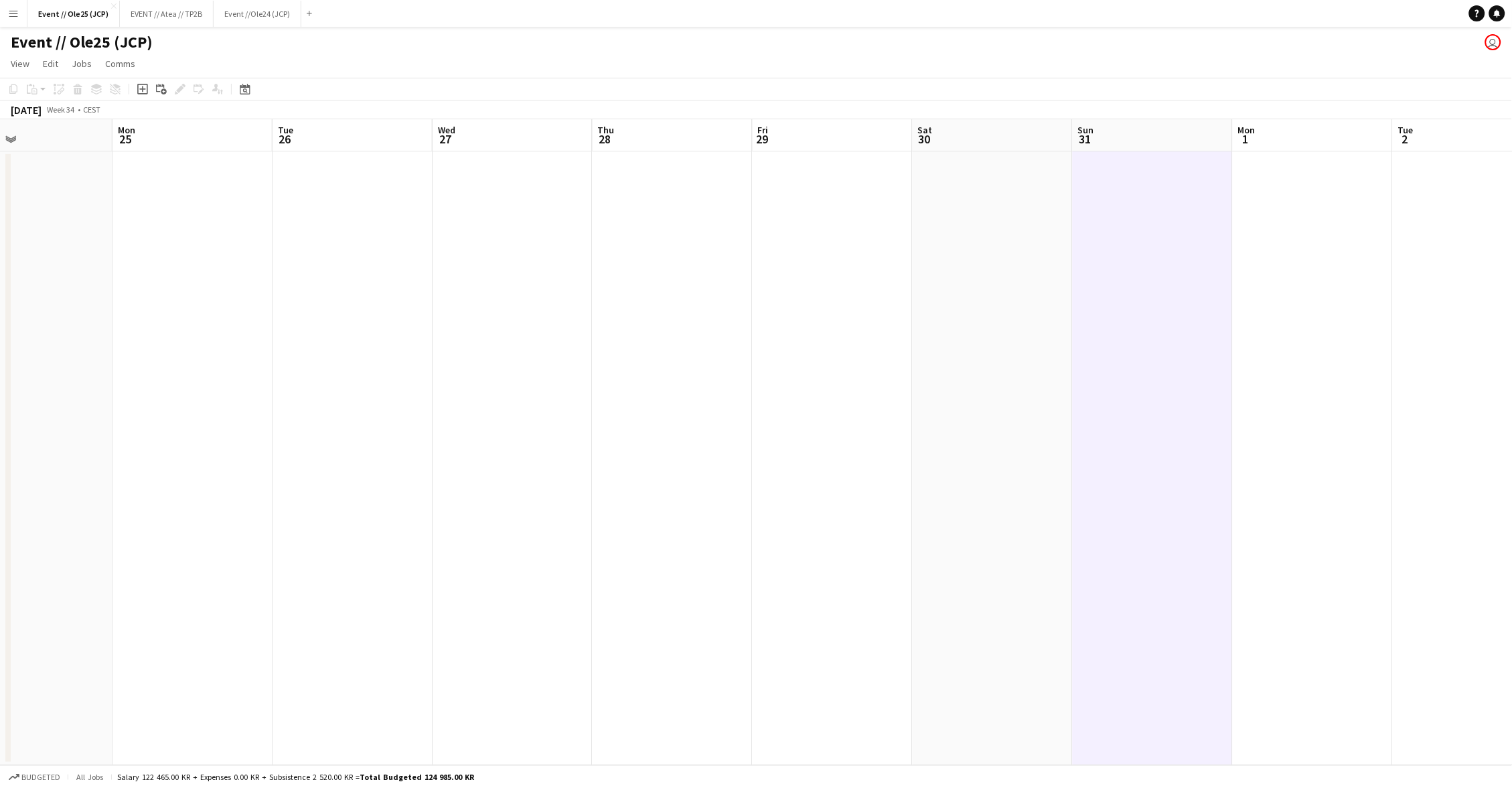
click at [1193, 416] on app-date-cell at bounding box center [1153, 458] width 160 height 614
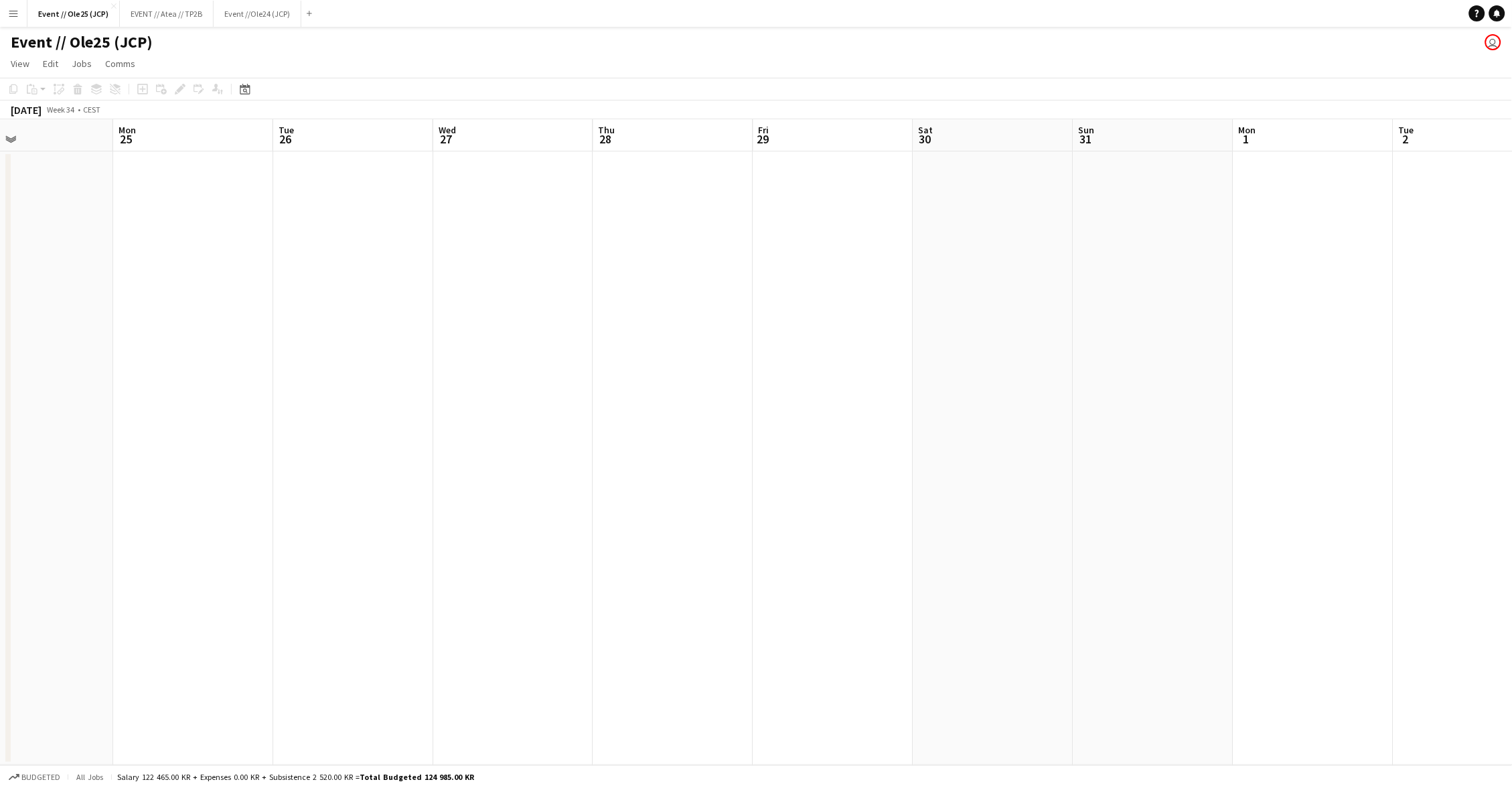
click at [1267, 417] on app-date-cell at bounding box center [1314, 458] width 160 height 614
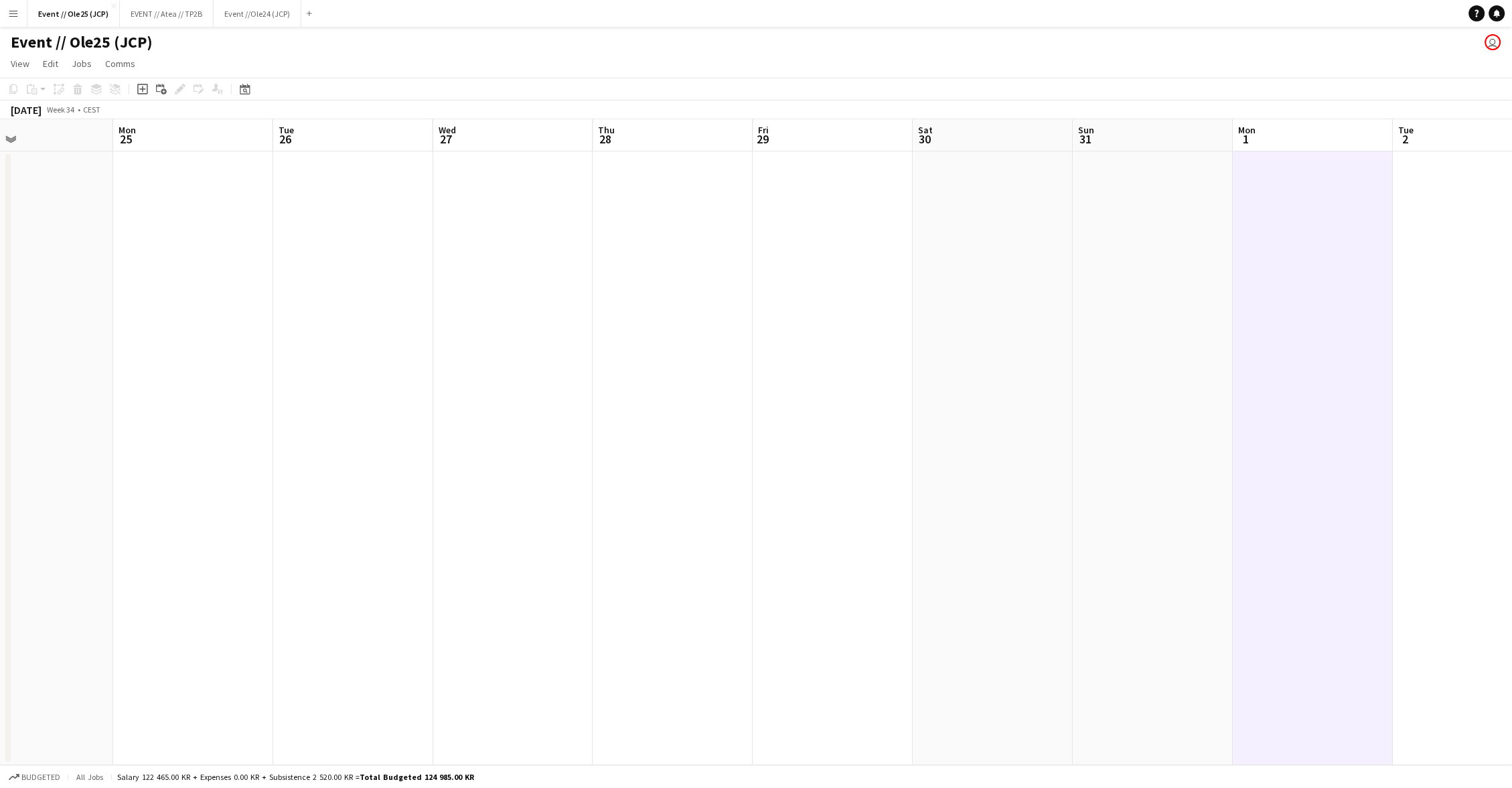
click at [1356, 408] on app-date-cell at bounding box center [1314, 458] width 160 height 614
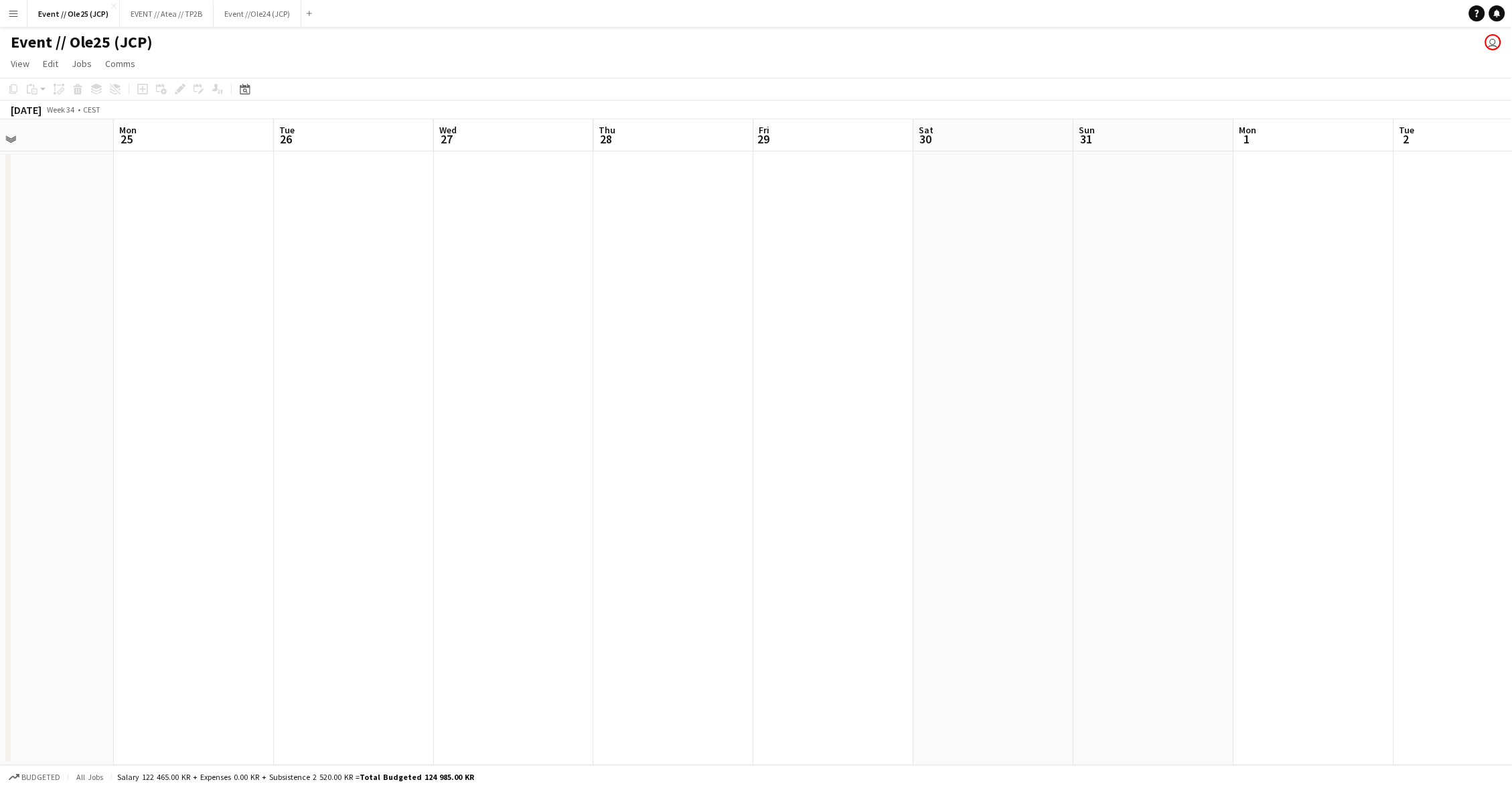
click at [1390, 400] on app-date-cell at bounding box center [1314, 458] width 160 height 614
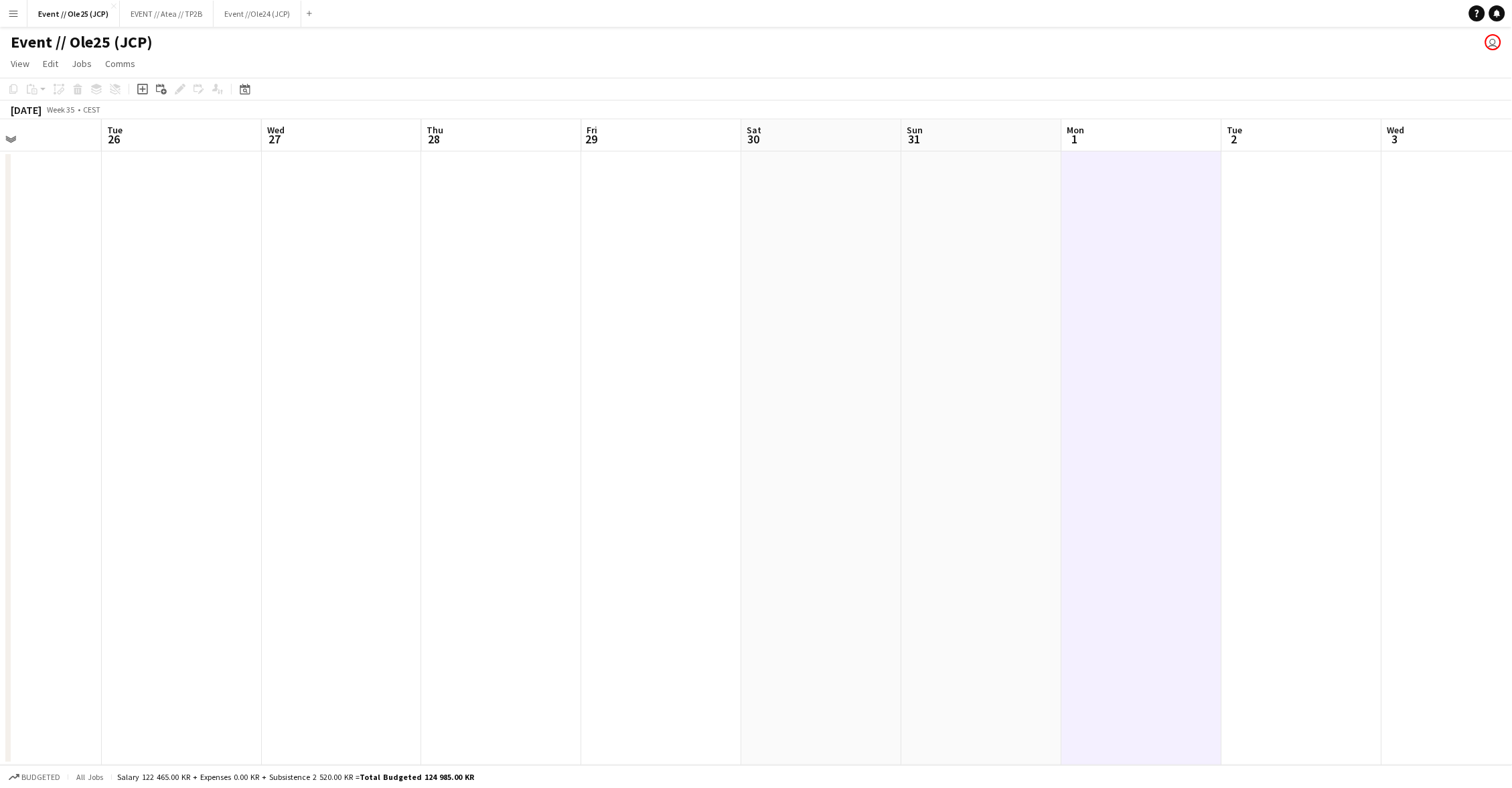
drag, startPoint x: 1136, startPoint y: 389, endPoint x: 1273, endPoint y: 374, distance: 137.8
click at [1148, 386] on app-calendar-viewport "Fri 22 4/4 2 Jobs Sat 23 1/1 1 Job Sun 24 Mon 25 Tue 26 Wed 27 Thu 28 Fri 29 Sa…" at bounding box center [756, 442] width 1512 height 646
click at [1274, 374] on app-date-cell at bounding box center [1316, 458] width 160 height 614
